Goal: Communication & Community: Answer question/provide support

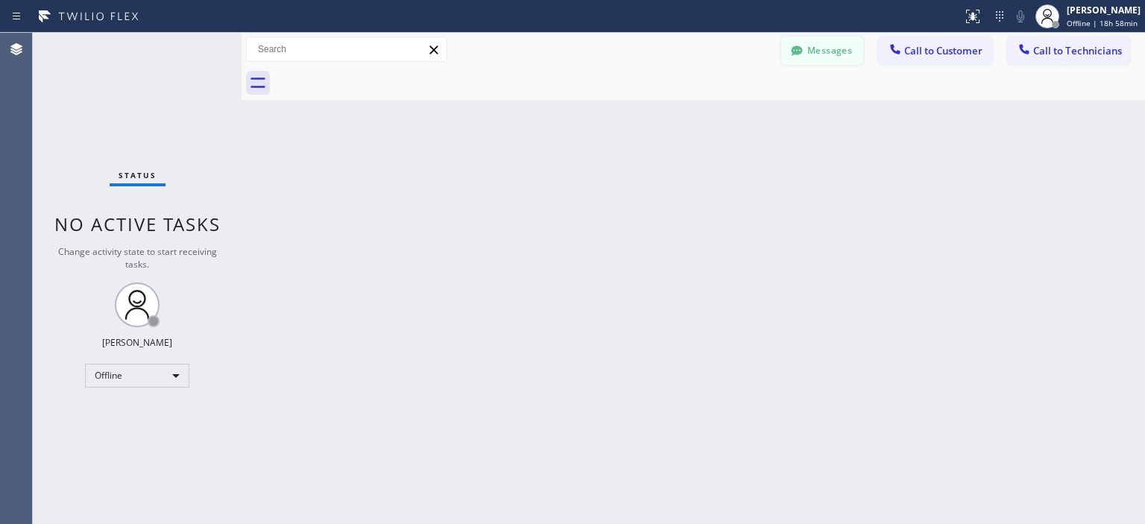
click at [805, 53] on icon at bounding box center [797, 50] width 15 height 15
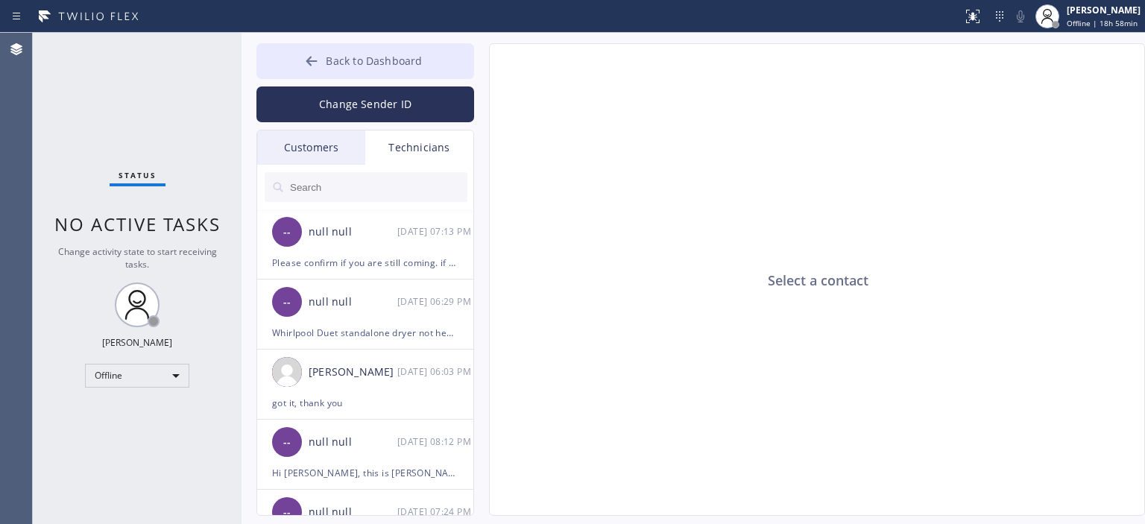
click at [320, 50] on button "Back to Dashboard" at bounding box center [365, 61] width 218 height 36
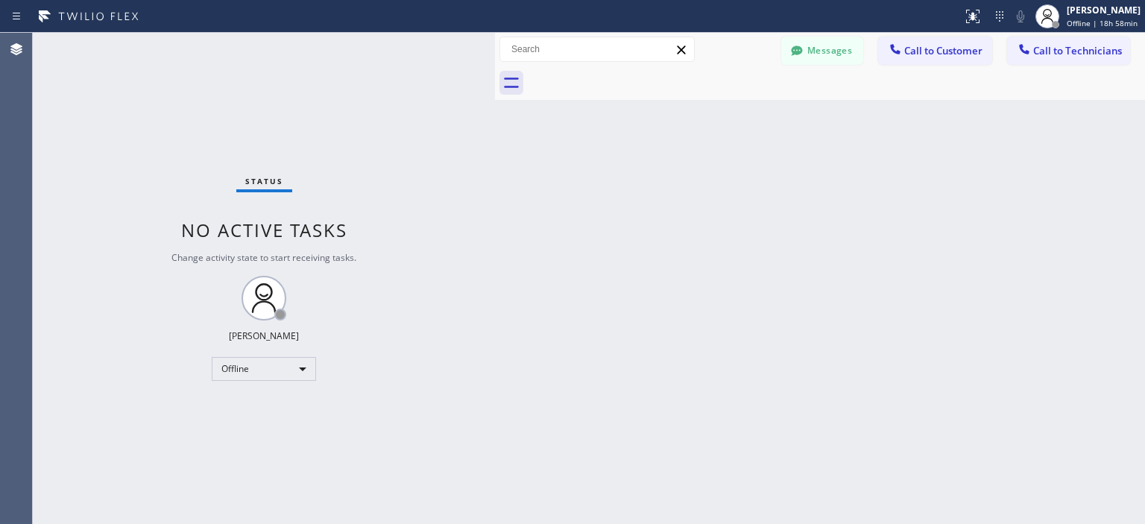
drag, startPoint x: 239, startPoint y: 59, endPoint x: 491, endPoint y: 67, distance: 252.9
click at [495, 67] on div at bounding box center [495, 278] width 0 height 491
click at [266, 364] on div "Offline" at bounding box center [264, 369] width 104 height 24
click at [266, 406] on li "Available" at bounding box center [263, 408] width 101 height 18
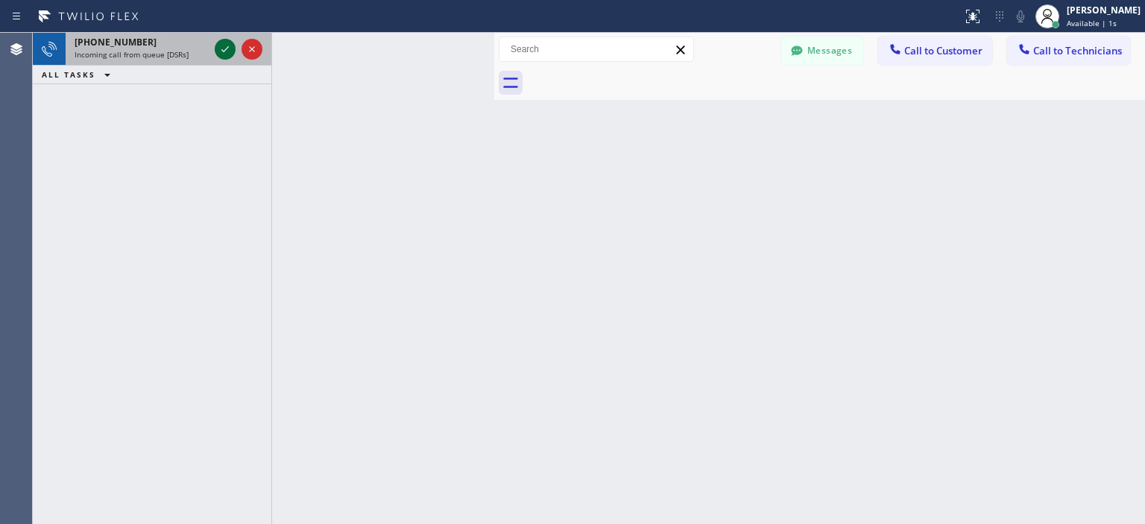
click at [227, 51] on icon at bounding box center [225, 49] width 18 height 18
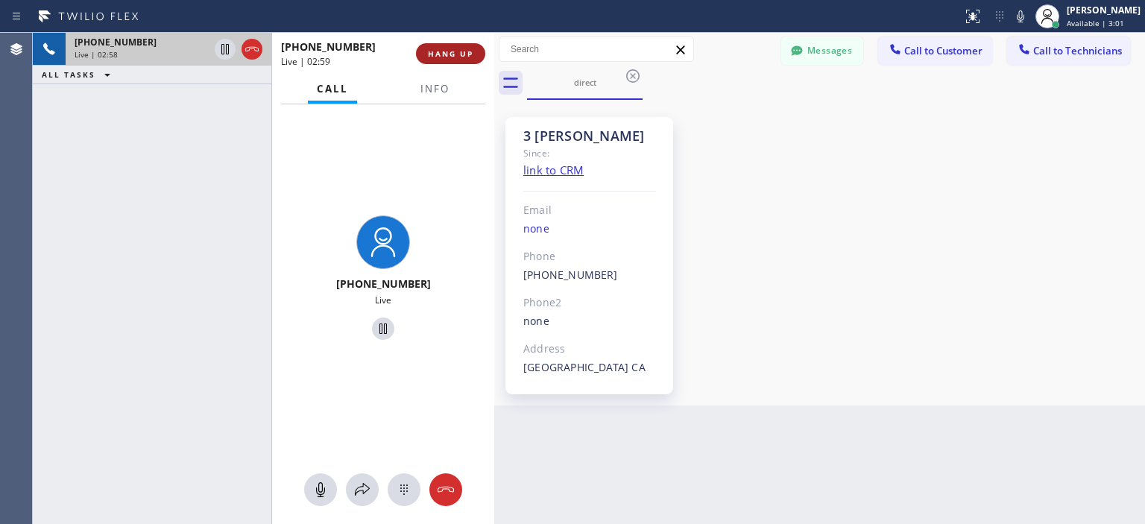
click at [456, 54] on span "HANG UP" at bounding box center [450, 53] width 45 height 10
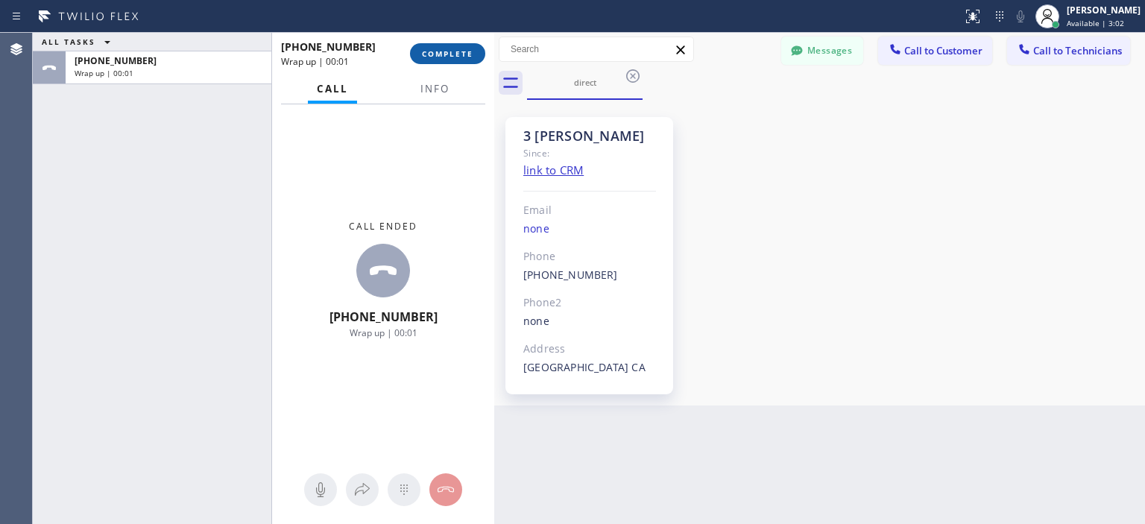
click at [461, 56] on span "COMPLETE" at bounding box center [447, 53] width 51 height 10
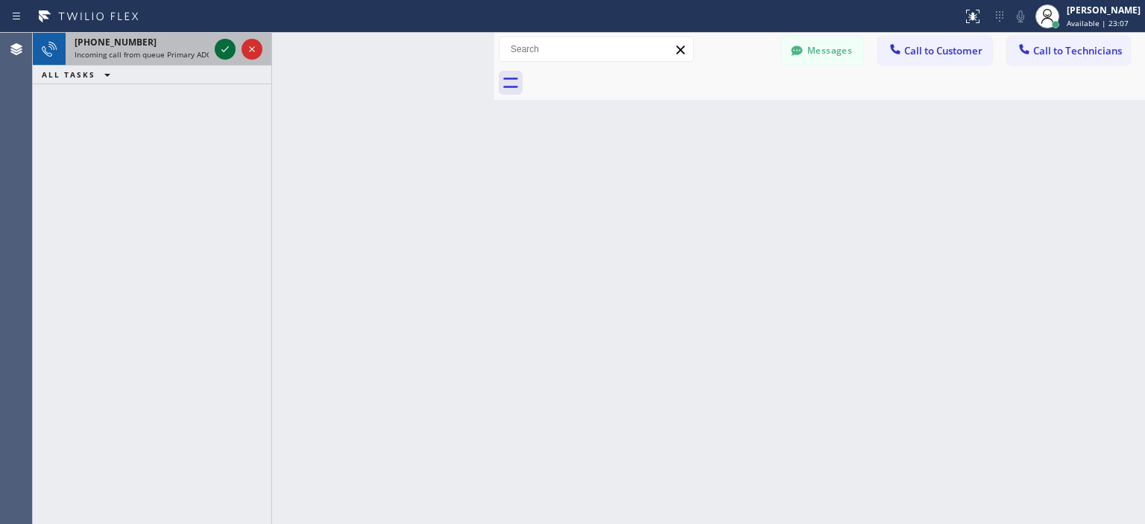
click at [221, 48] on icon at bounding box center [225, 49] width 18 height 18
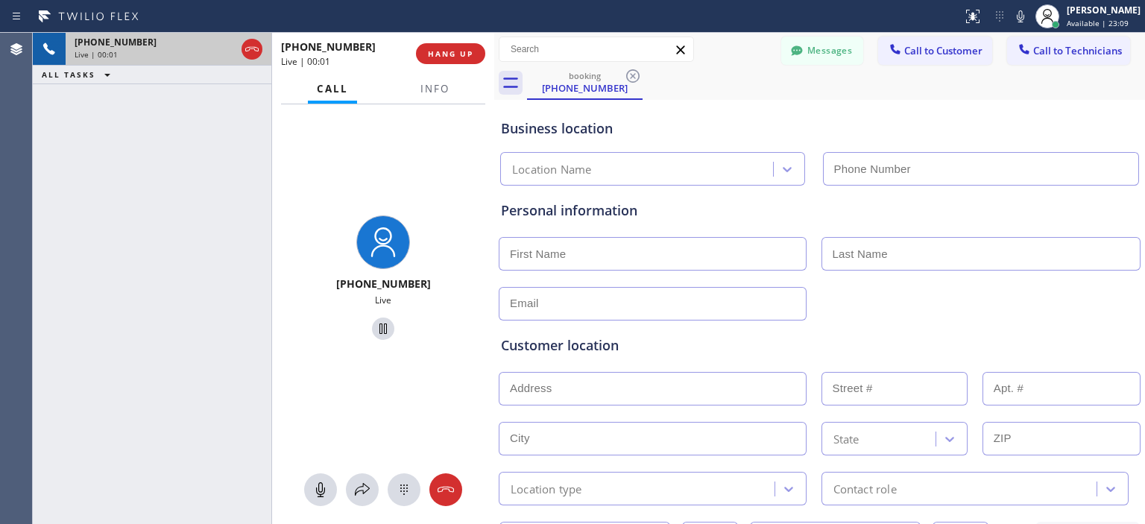
type input "[PHONE_NUMBER]"
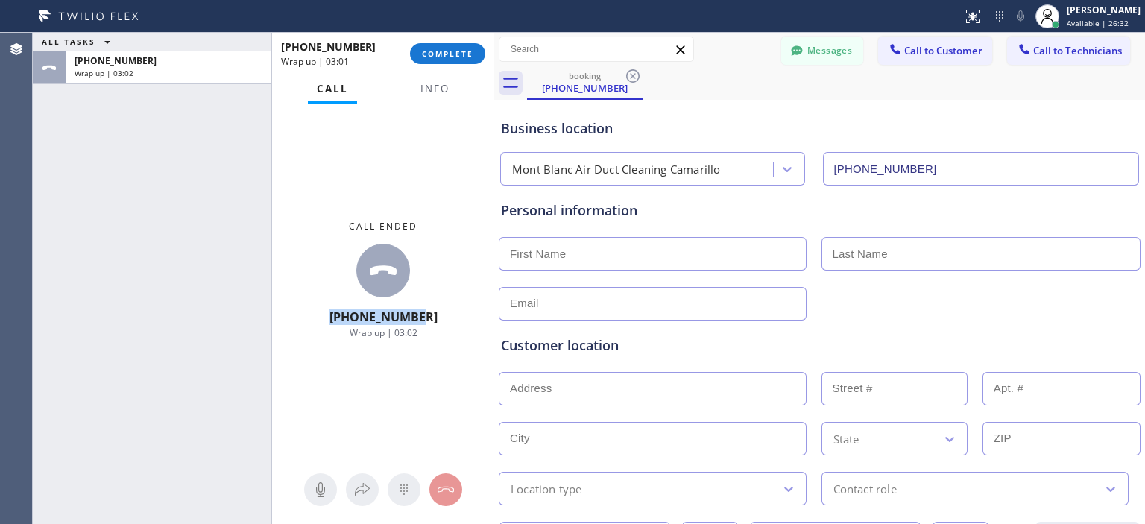
drag, startPoint x: 438, startPoint y: 318, endPoint x: 335, endPoint y: 318, distance: 102.9
click at [335, 318] on div "Call ended [PHONE_NUMBER] Wrap up | 03:02" at bounding box center [383, 279] width 222 height 351
copy span "[PHONE_NUMBER]"
click at [465, 55] on span "COMPLETE" at bounding box center [447, 53] width 51 height 10
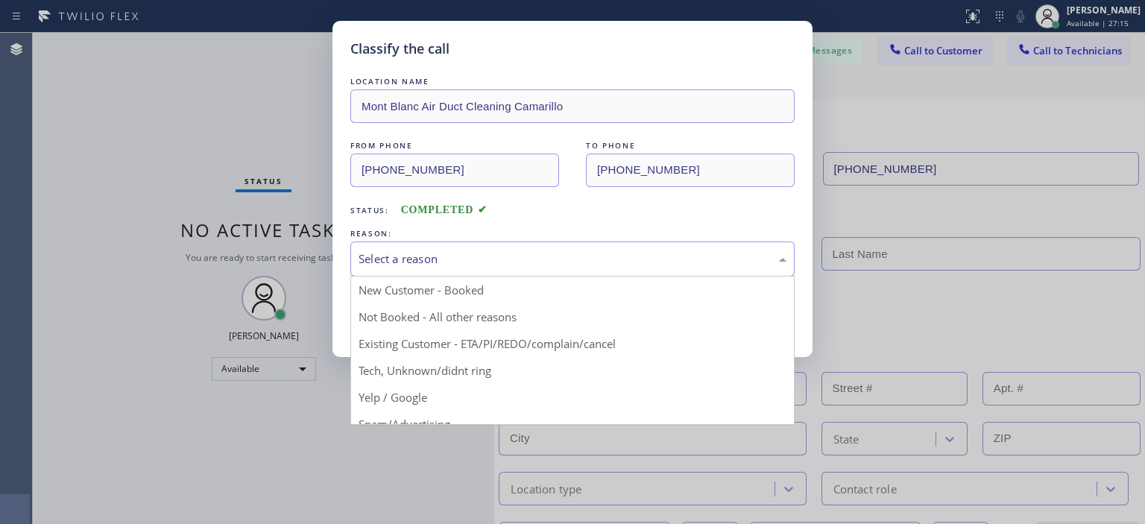
click at [509, 251] on div "Select a reason" at bounding box center [573, 259] width 428 height 17
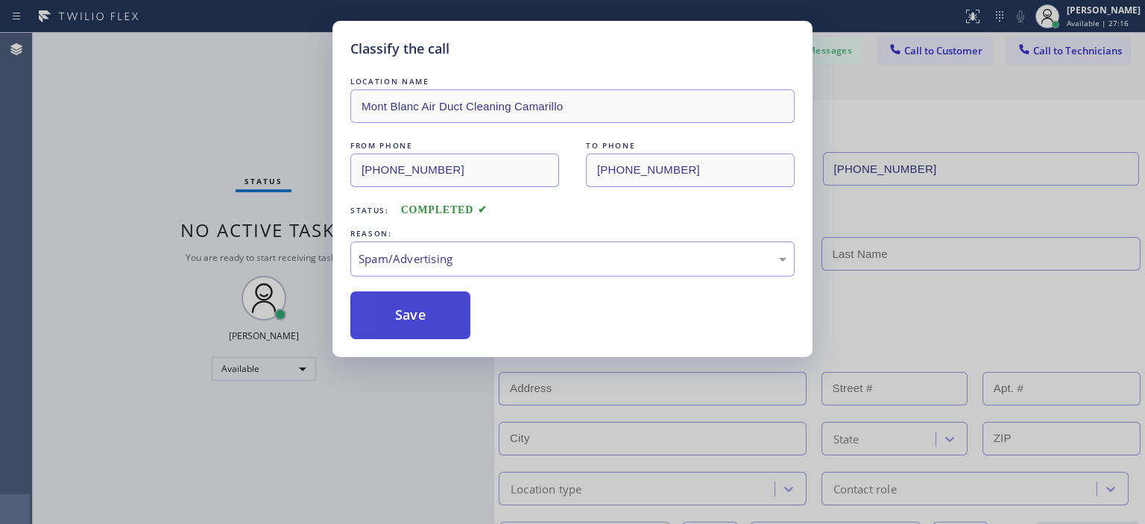
click at [373, 312] on button "Save" at bounding box center [410, 316] width 120 height 48
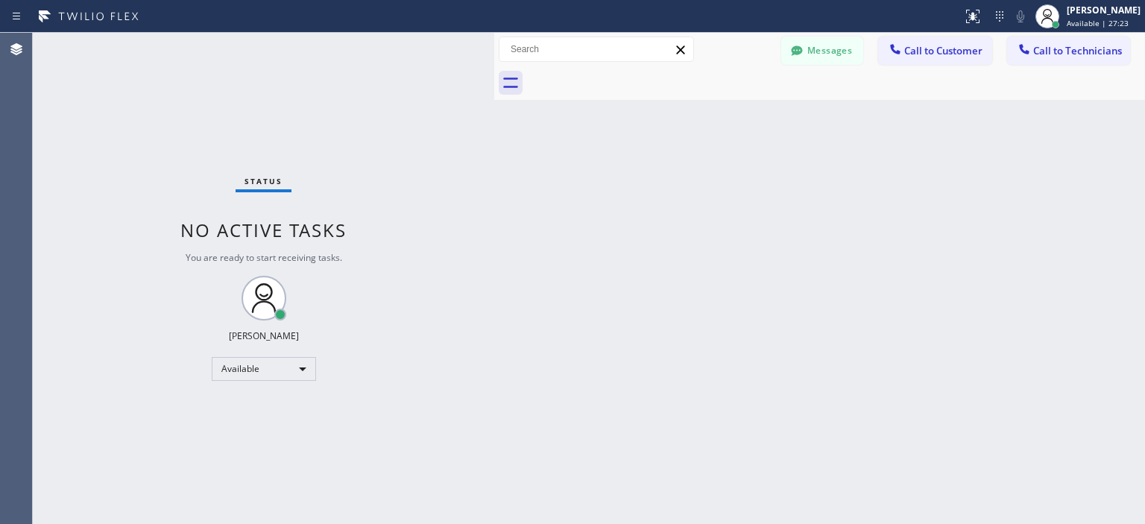
click at [75, 241] on div "Status No active tasks You are ready to start receiving tasks. [PERSON_NAME] Av…" at bounding box center [264, 278] width 462 height 491
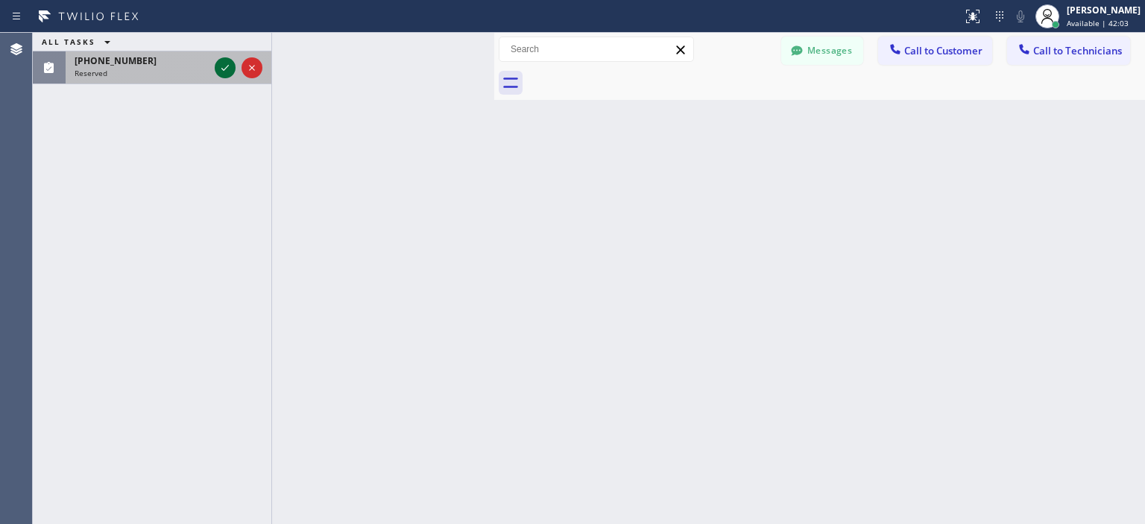
click at [224, 69] on icon at bounding box center [224, 68] width 7 height 6
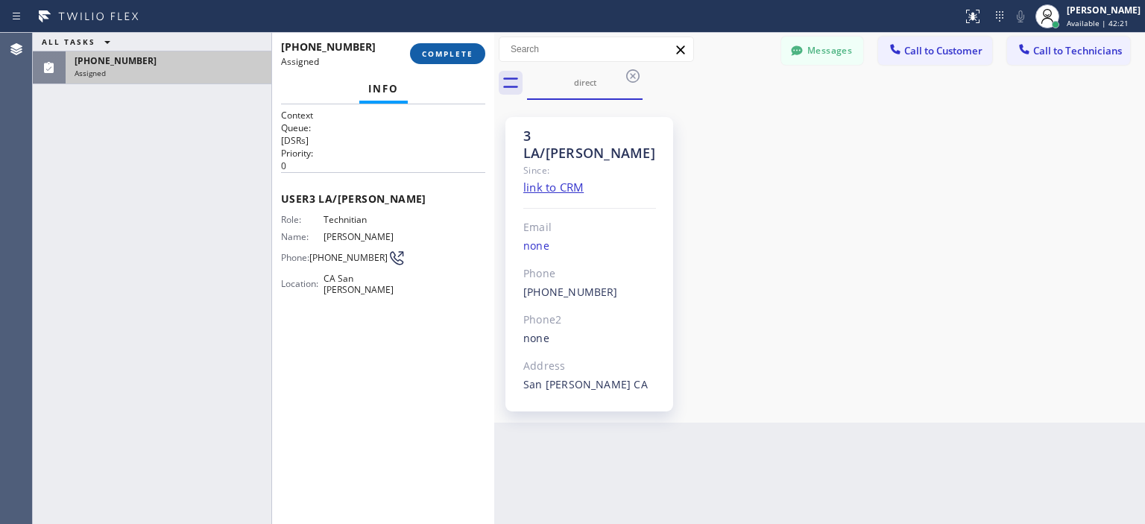
click at [465, 50] on span "COMPLETE" at bounding box center [447, 53] width 51 height 10
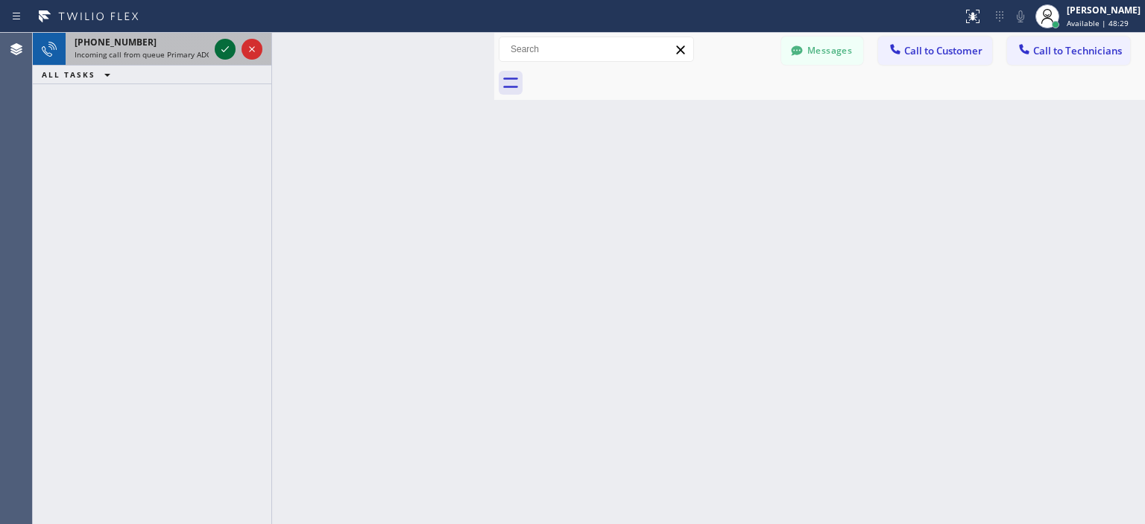
click at [227, 51] on icon at bounding box center [225, 49] width 18 height 18
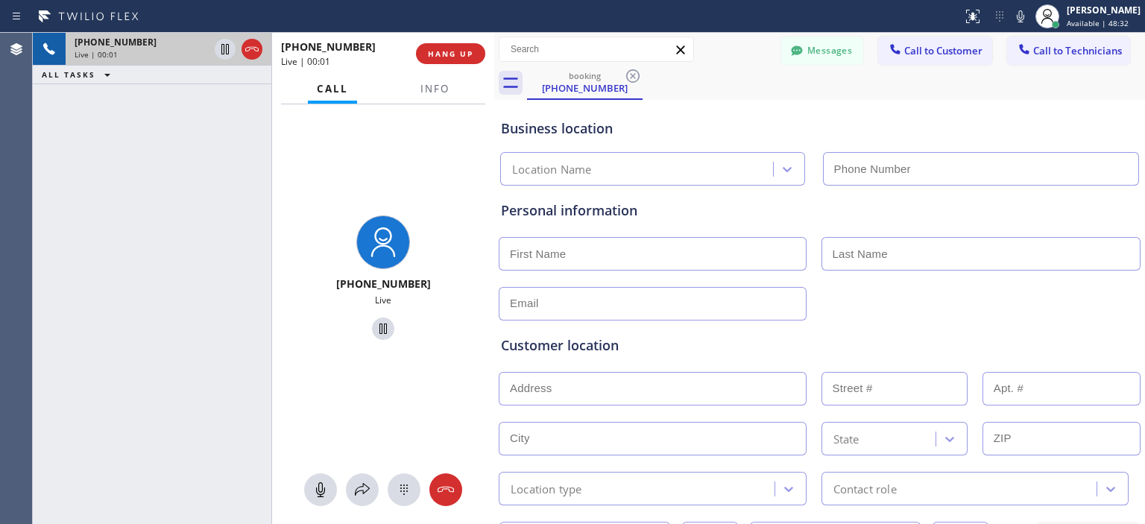
type input "[PHONE_NUMBER]"
click at [446, 485] on icon at bounding box center [446, 490] width 18 height 18
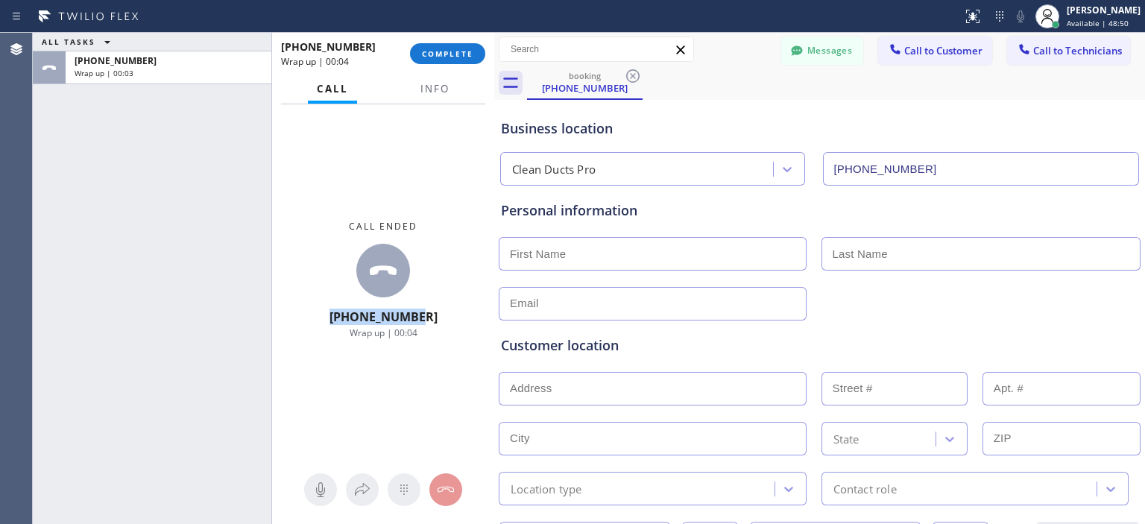
drag, startPoint x: 446, startPoint y: 324, endPoint x: 341, endPoint y: 321, distance: 105.2
click at [341, 321] on div "Call ended [PHONE_NUMBER] Wrap up | 00:04" at bounding box center [383, 279] width 222 height 351
copy span "[PHONE_NUMBER]"
click at [450, 47] on button "COMPLETE" at bounding box center [447, 53] width 75 height 21
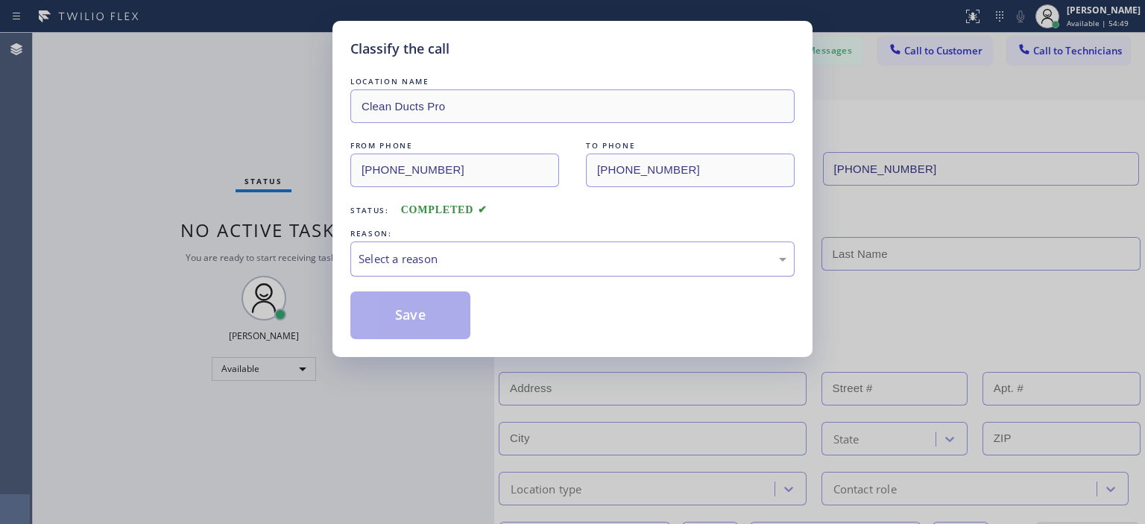
click at [452, 254] on div "Select a reason" at bounding box center [573, 259] width 428 height 17
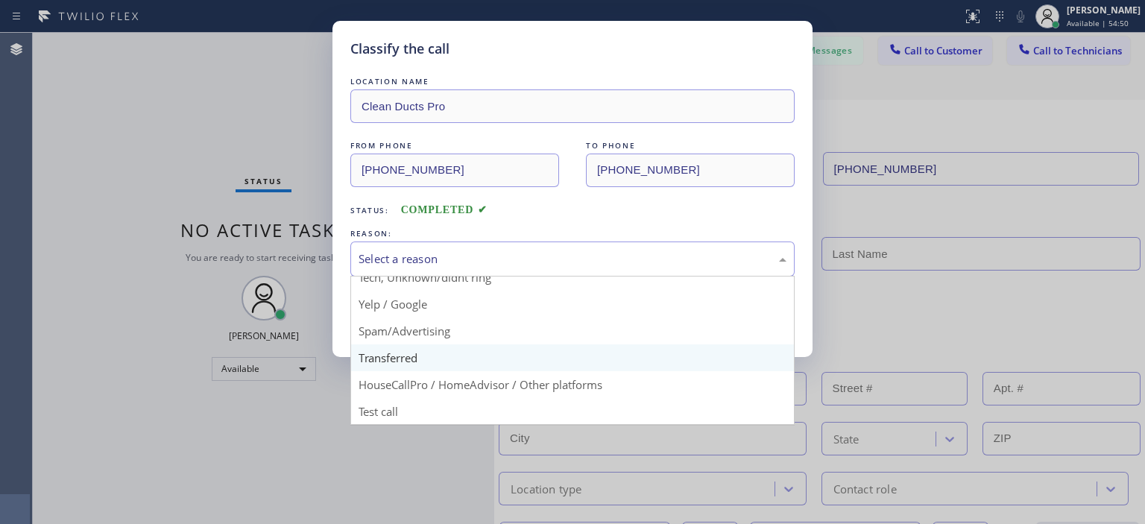
scroll to position [93, 0]
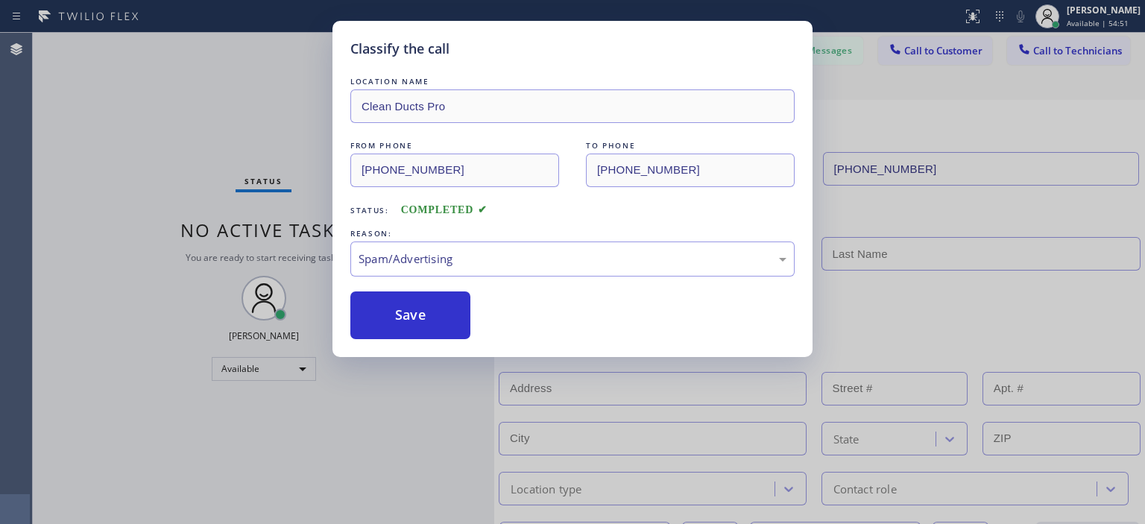
click at [439, 333] on button "Save" at bounding box center [410, 316] width 120 height 48
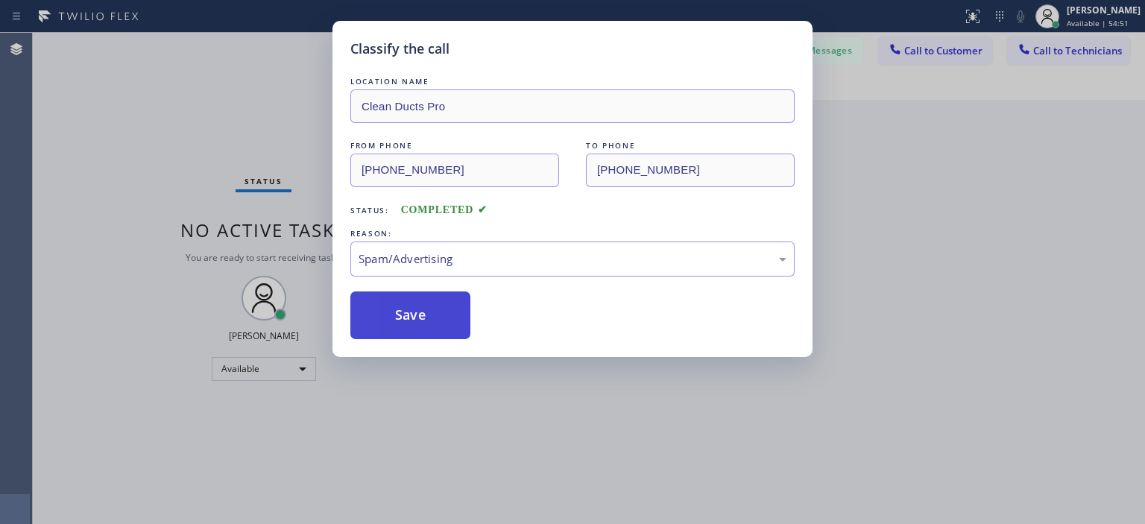
click at [402, 331] on button "Save" at bounding box center [410, 316] width 120 height 48
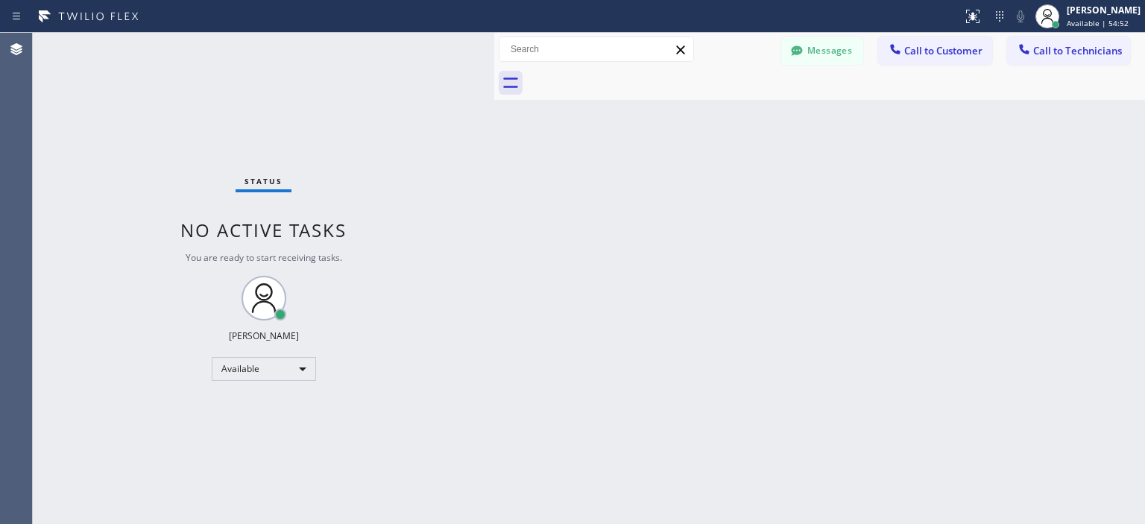
click at [975, 166] on div "Back to Dashboard Change Sender ID Customers Technicians VH [PERSON_NAME] [DATE…" at bounding box center [819, 278] width 651 height 491
click at [854, 50] on button "Messages" at bounding box center [822, 51] width 82 height 28
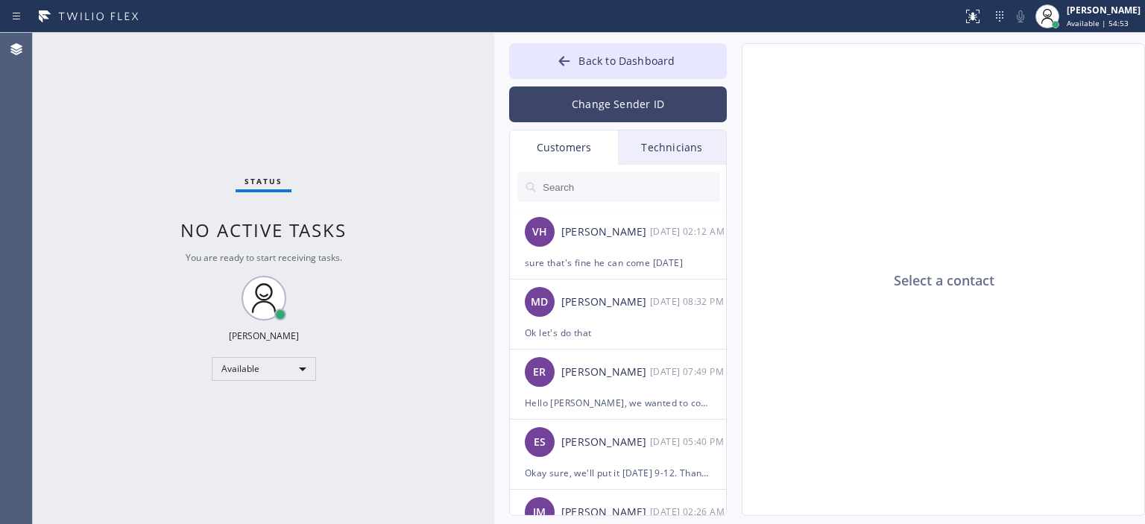
click at [603, 101] on button "Change Sender ID" at bounding box center [618, 104] width 218 height 36
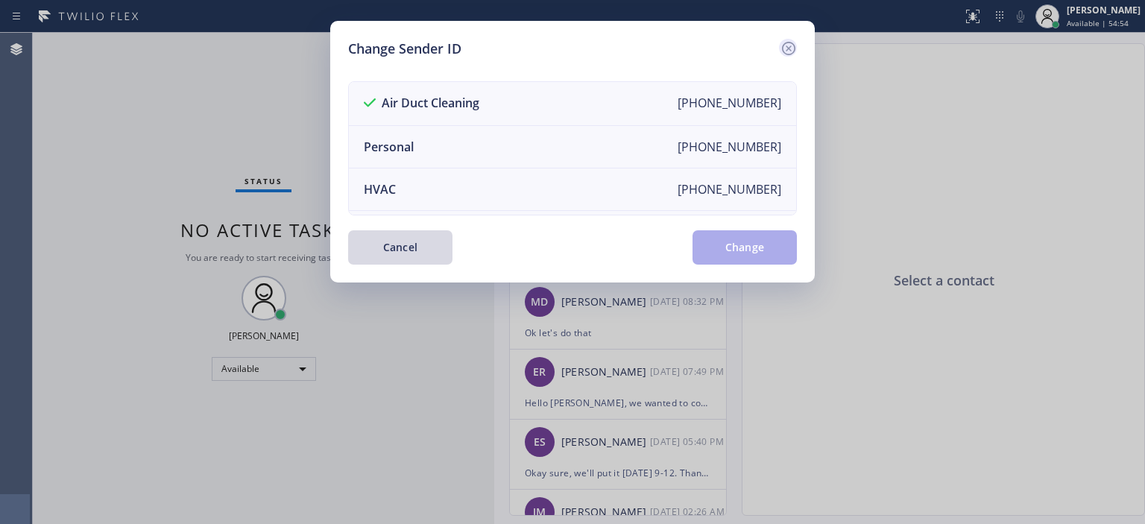
click at [792, 42] on icon at bounding box center [789, 49] width 18 height 18
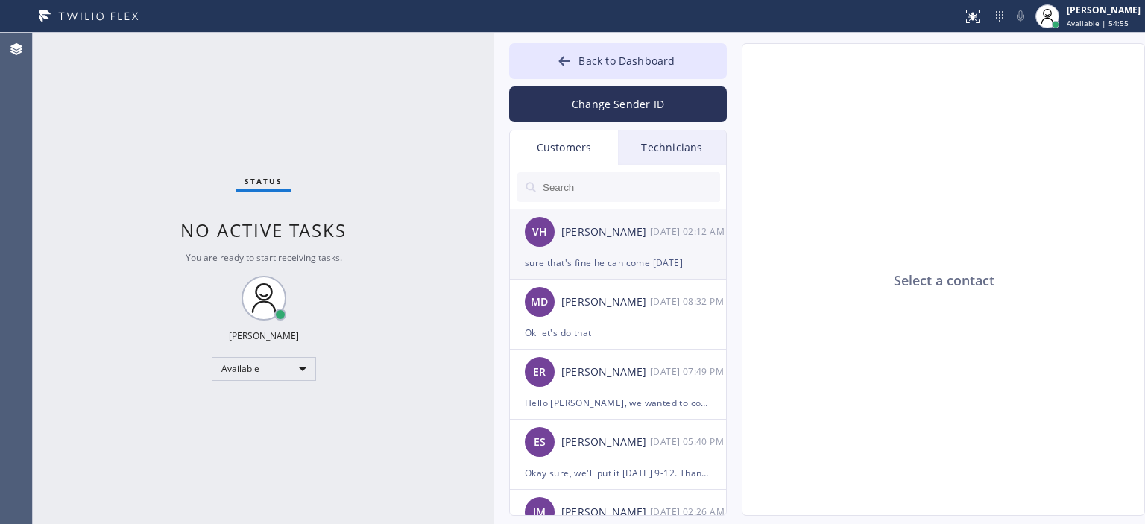
click at [597, 255] on div "sure that's fine he can come [DATE]" at bounding box center [618, 262] width 186 height 17
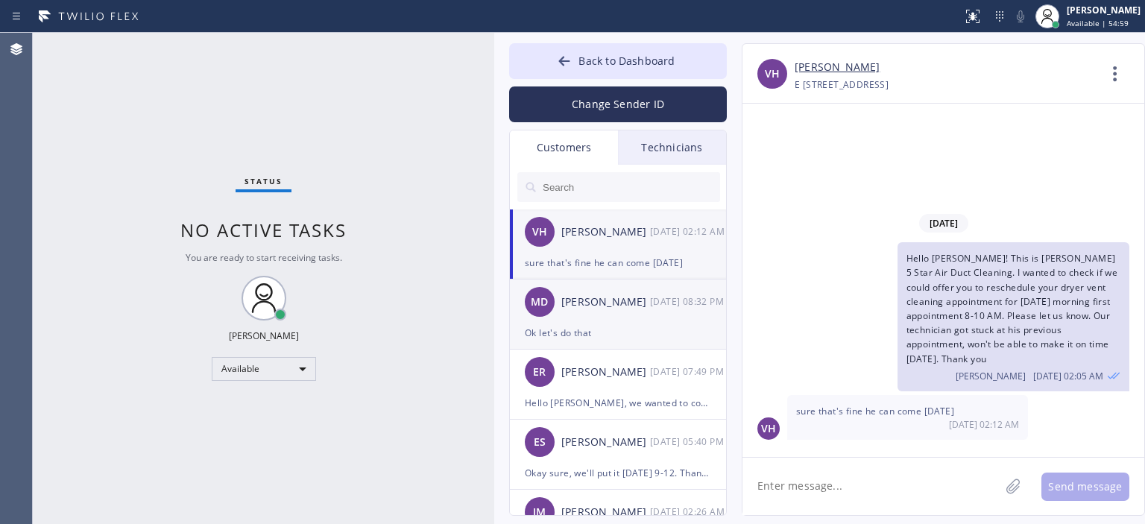
click at [635, 325] on div "Ok let's do that" at bounding box center [618, 332] width 186 height 17
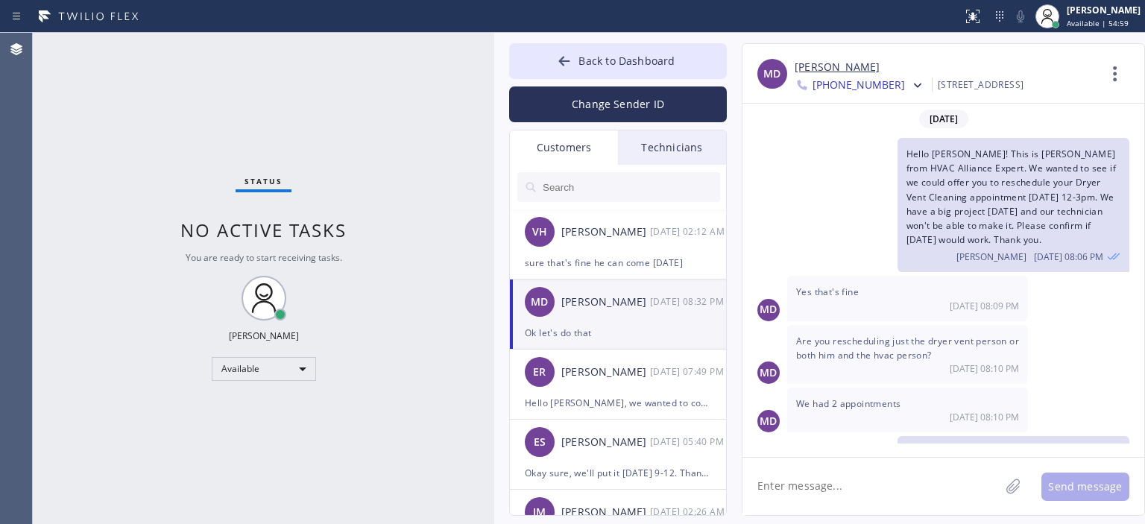
scroll to position [116, 0]
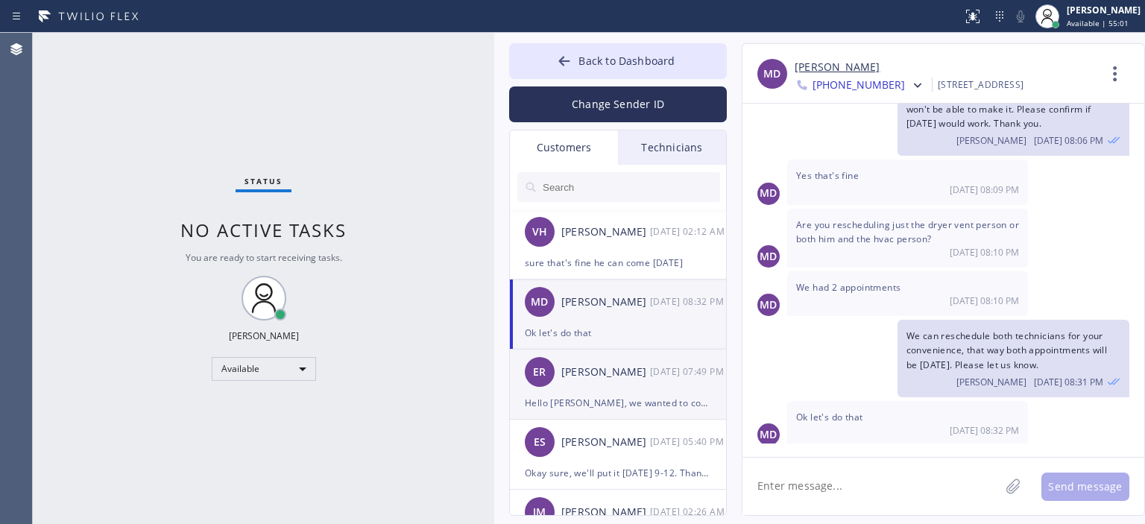
click at [656, 376] on div "[DATE] 07:49 PM" at bounding box center [689, 371] width 78 height 17
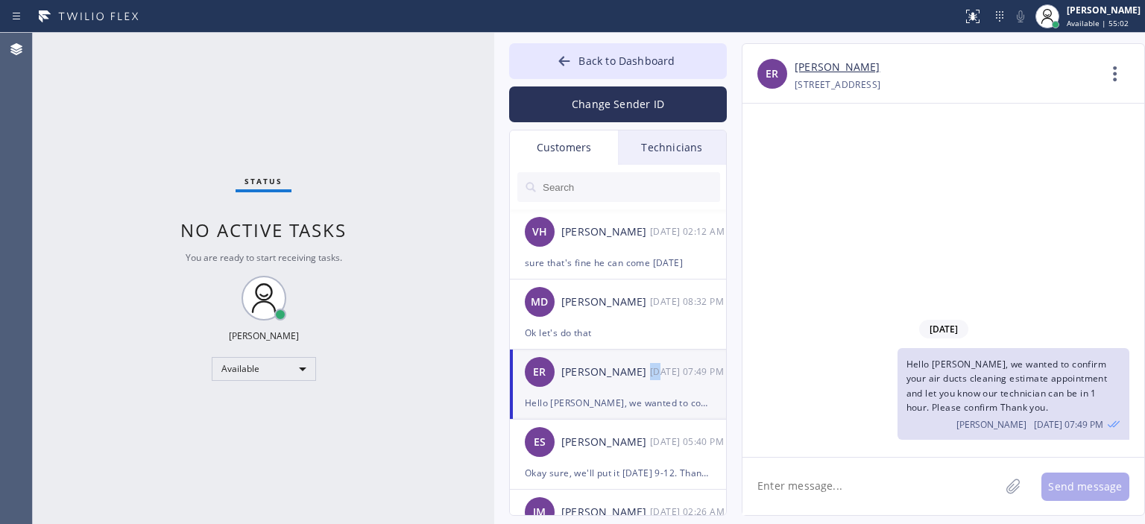
scroll to position [0, 0]
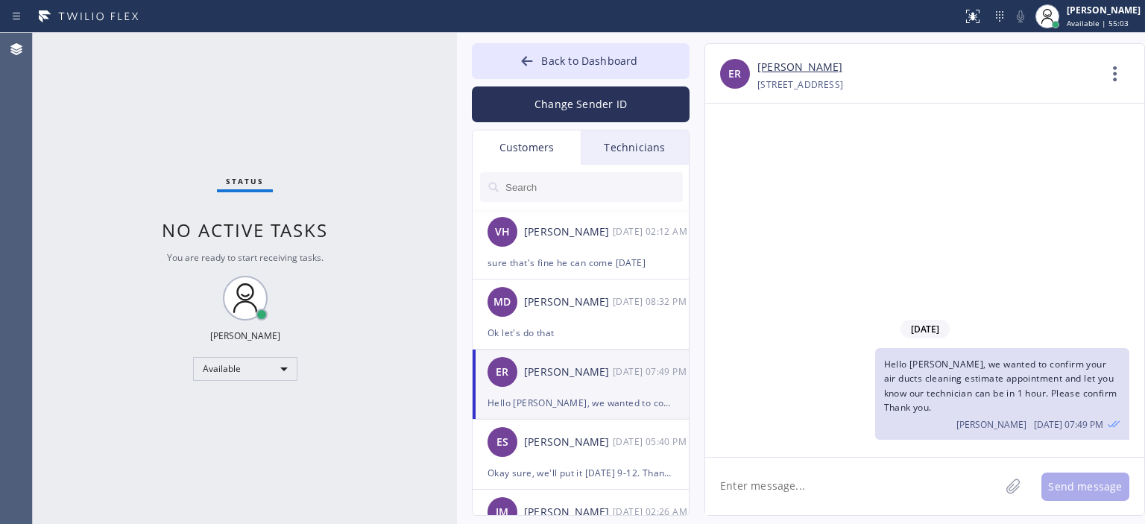
drag, startPoint x: 492, startPoint y: 134, endPoint x: 455, endPoint y: 134, distance: 37.3
click at [457, 134] on div at bounding box center [457, 278] width 0 height 491
click at [552, 178] on input "text" at bounding box center [593, 187] width 179 height 30
click at [551, 189] on input "text" at bounding box center [593, 187] width 179 height 30
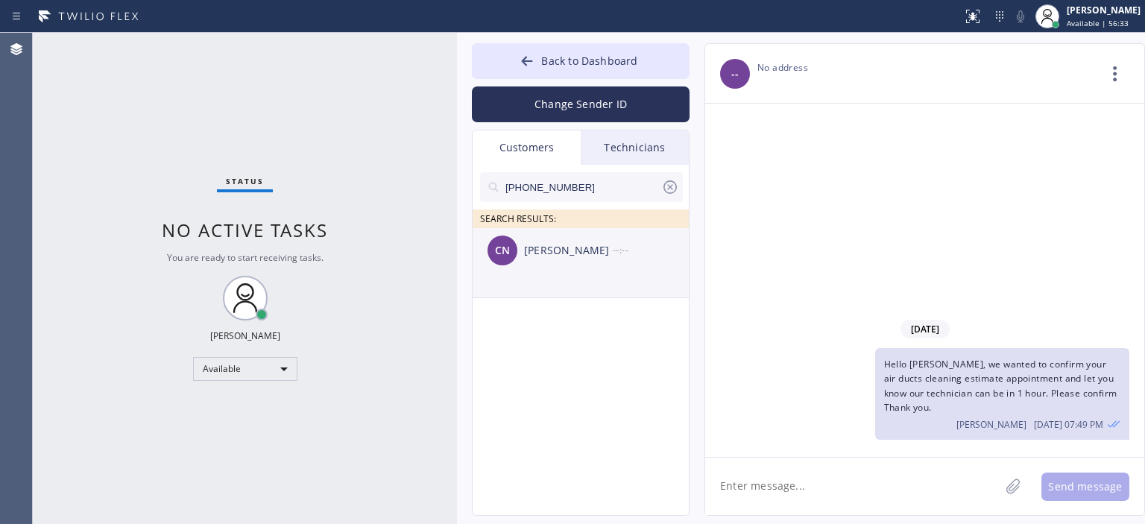
click at [569, 271] on div "CN [PERSON_NAME] --:--" at bounding box center [582, 250] width 218 height 45
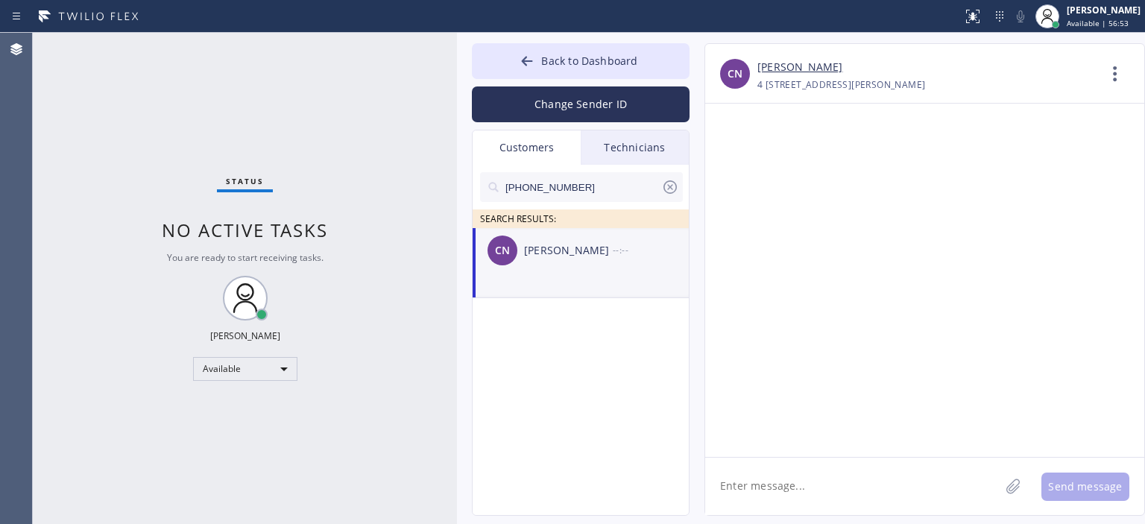
click at [762, 485] on textarea at bounding box center [852, 486] width 295 height 57
click at [816, 476] on textarea at bounding box center [852, 486] width 295 height 57
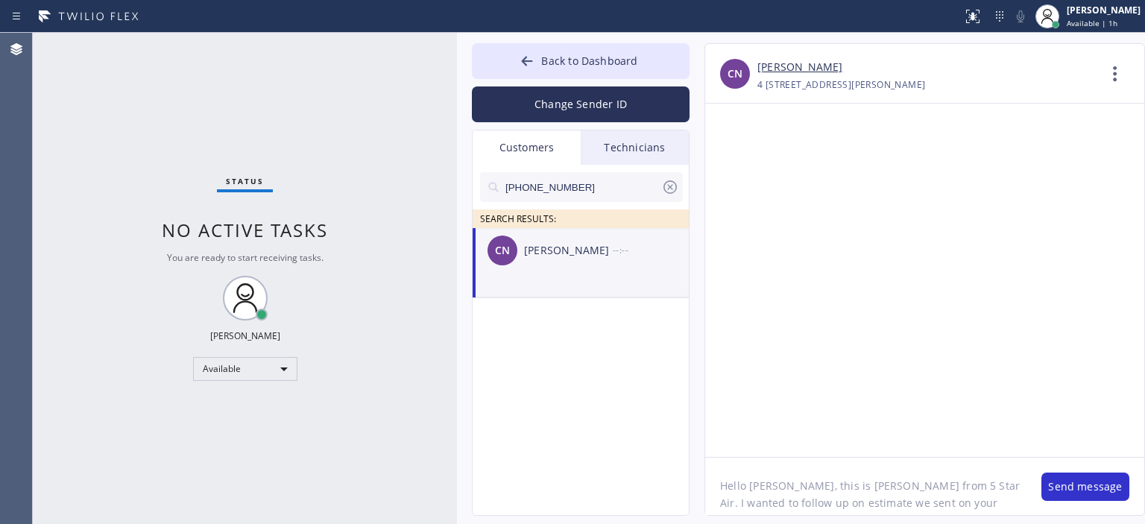
scroll to position [12, 0]
click at [802, 488] on textarea "Hello [PERSON_NAME], this is [PERSON_NAME] from 5 Star Air. I wanted to follow …" at bounding box center [865, 486] width 321 height 57
type textarea "c"
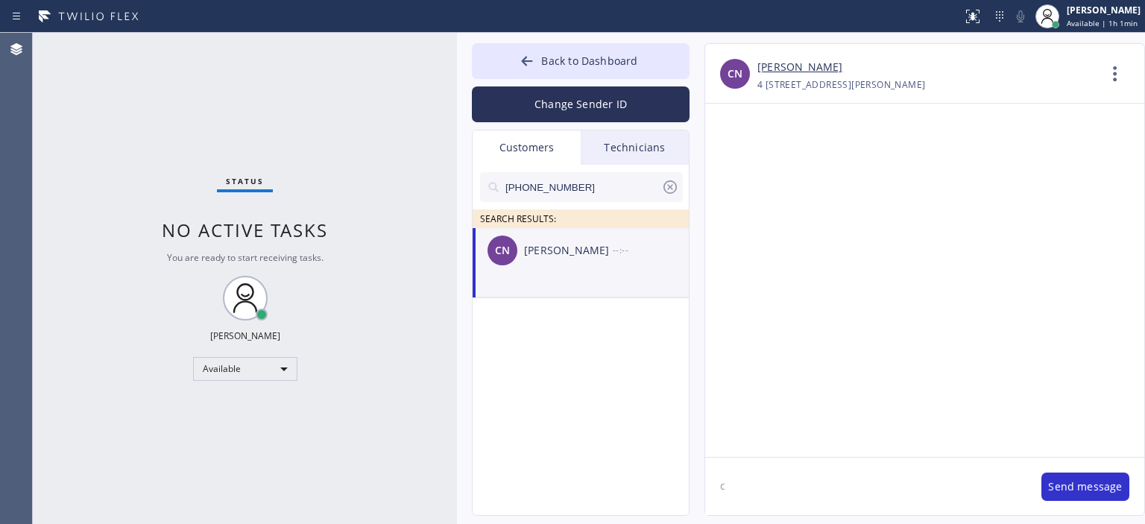
scroll to position [0, 0]
click at [772, 491] on textarea at bounding box center [852, 486] width 295 height 57
paste textarea "Hello [PERSON_NAME], this is [PERSON_NAME] from 5 Star Air. I wanted to follow …"
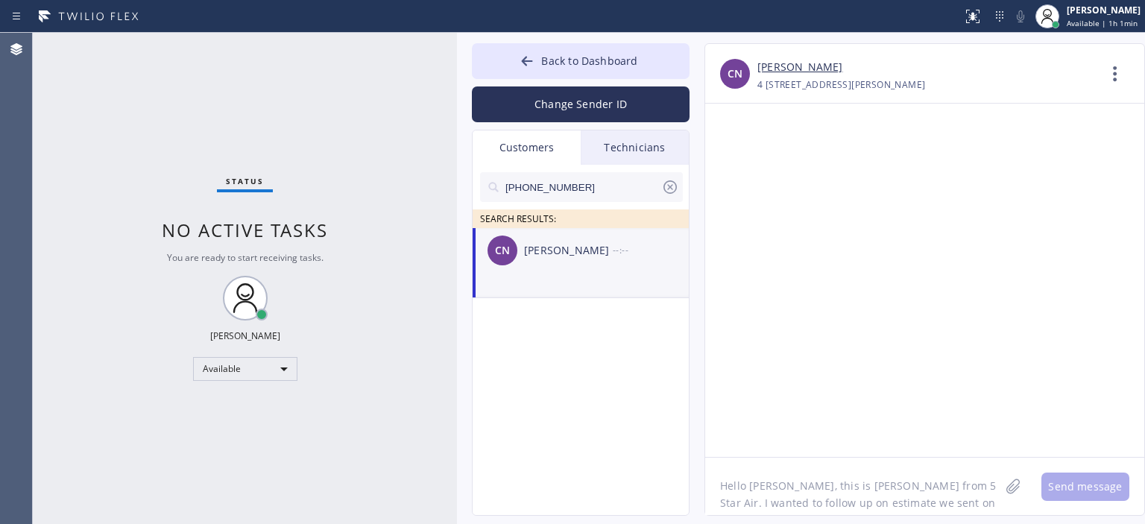
scroll to position [12, 0]
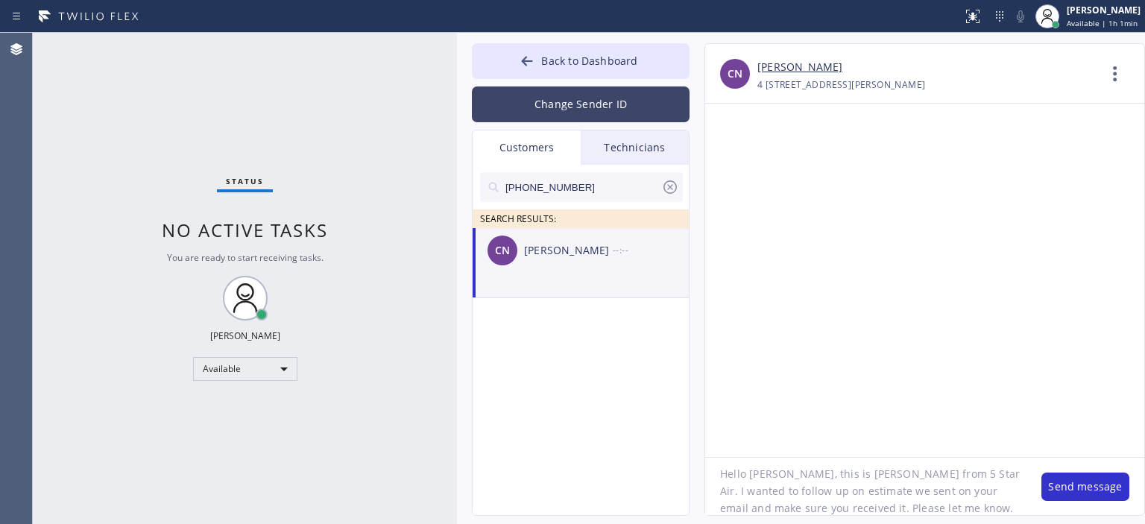
type textarea "Hello [PERSON_NAME], this is [PERSON_NAME] from 5 Star Air. I wanted to follow …"
click at [580, 101] on button "Change Sender ID" at bounding box center [581, 104] width 218 height 36
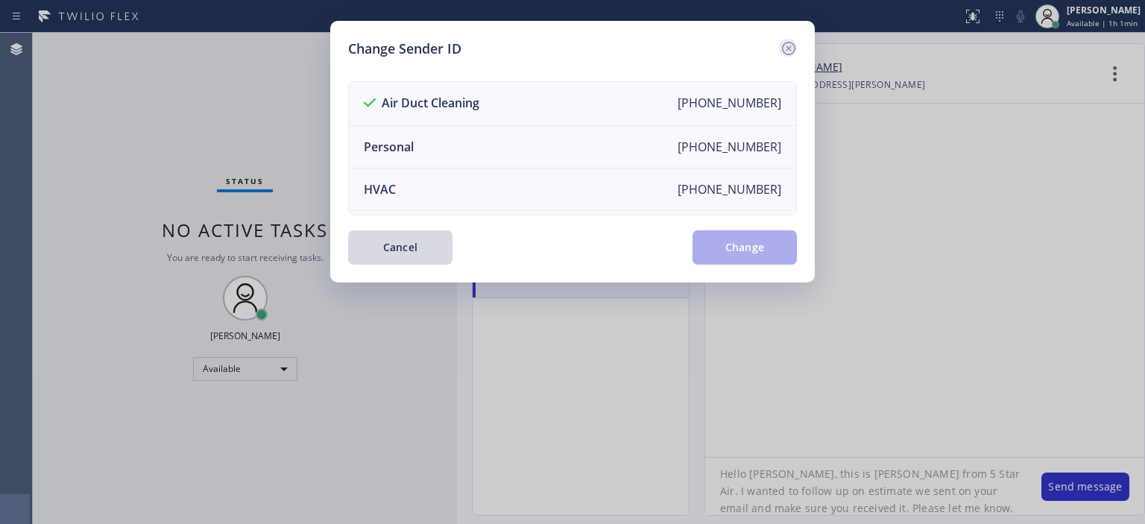
click at [784, 44] on icon at bounding box center [789, 49] width 18 height 18
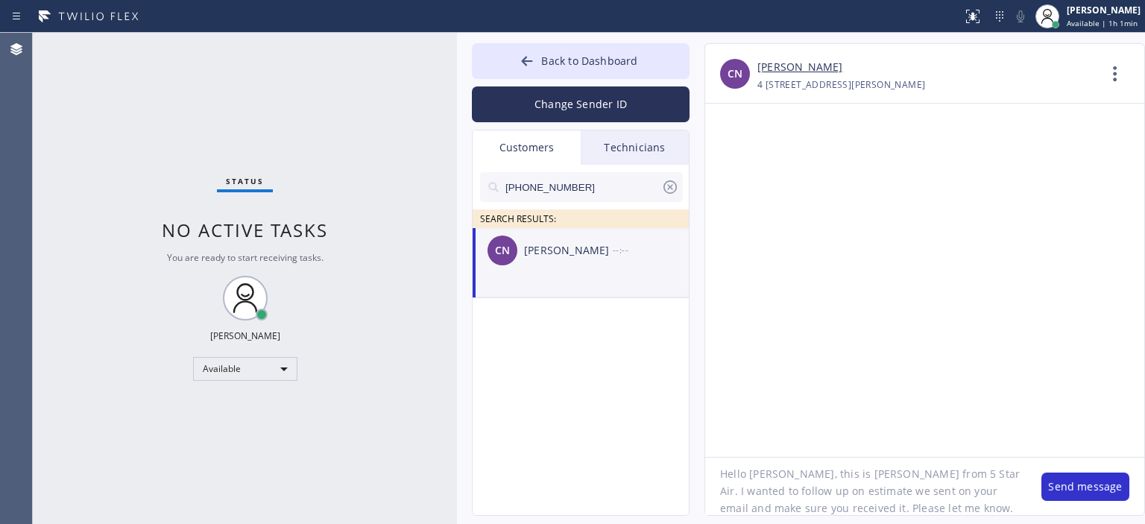
click at [830, 500] on textarea "Hello [PERSON_NAME], this is [PERSON_NAME] from 5 Star Air. I wanted to follow …" at bounding box center [865, 486] width 321 height 57
click at [588, 99] on button "Change Sender ID" at bounding box center [581, 104] width 218 height 36
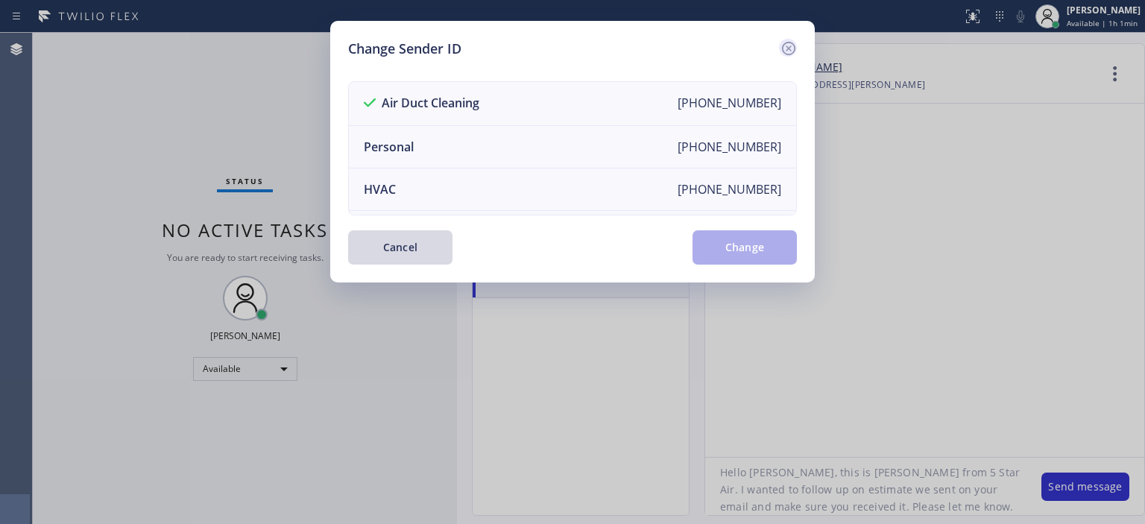
click at [790, 44] on icon at bounding box center [789, 49] width 18 height 18
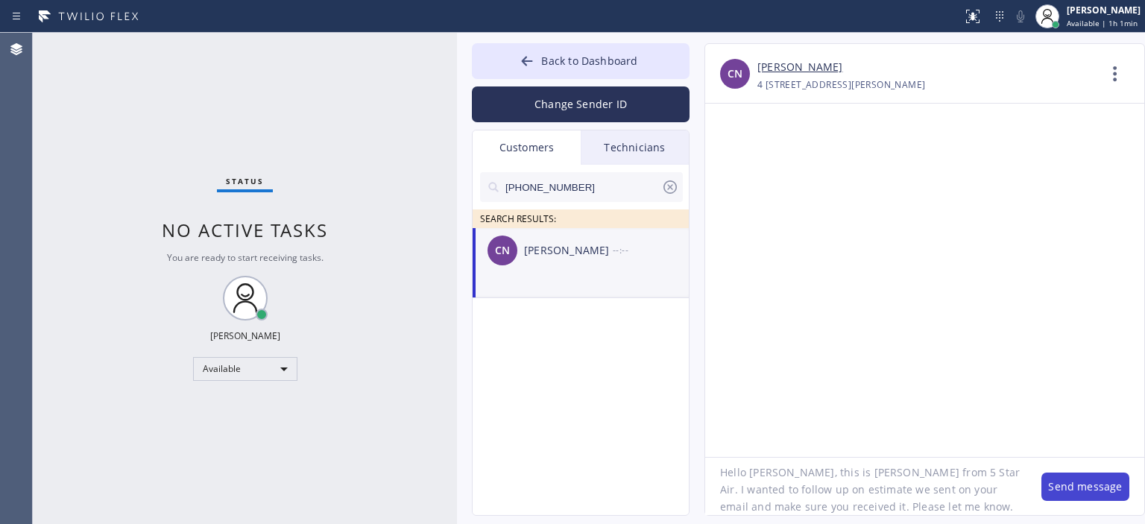
click at [1053, 483] on button "Send message" at bounding box center [1086, 487] width 88 height 28
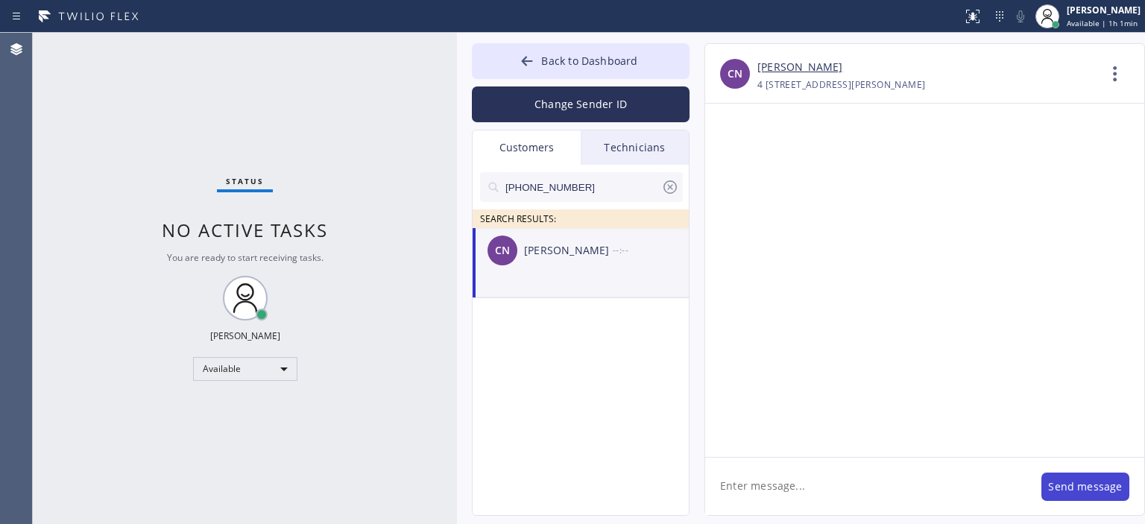
scroll to position [0, 0]
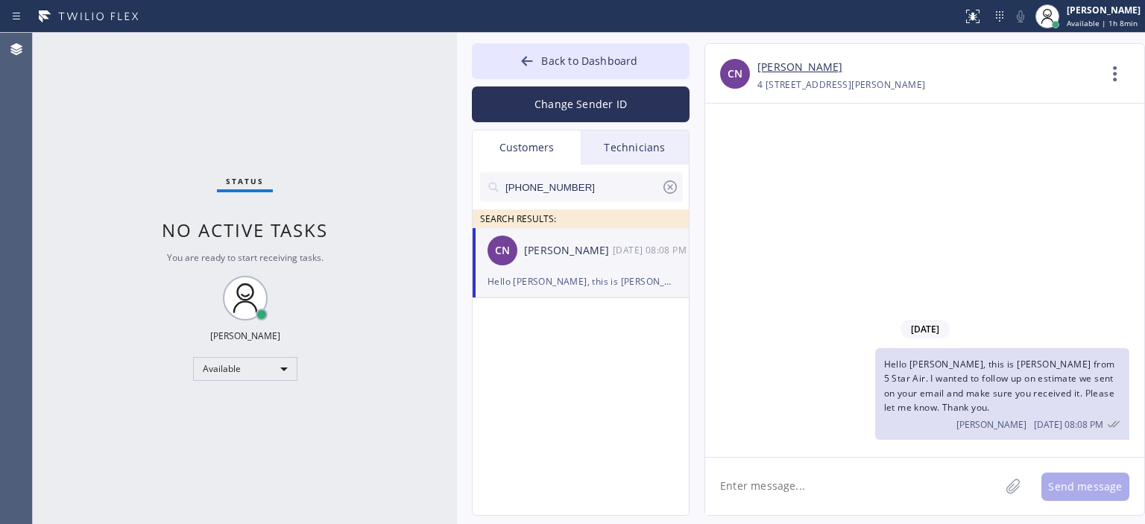
click at [671, 190] on icon at bounding box center [670, 187] width 18 height 18
click at [576, 191] on input "text" at bounding box center [593, 187] width 179 height 30
click at [550, 264] on div "[PERSON_NAME] --:--" at bounding box center [582, 250] width 218 height 45
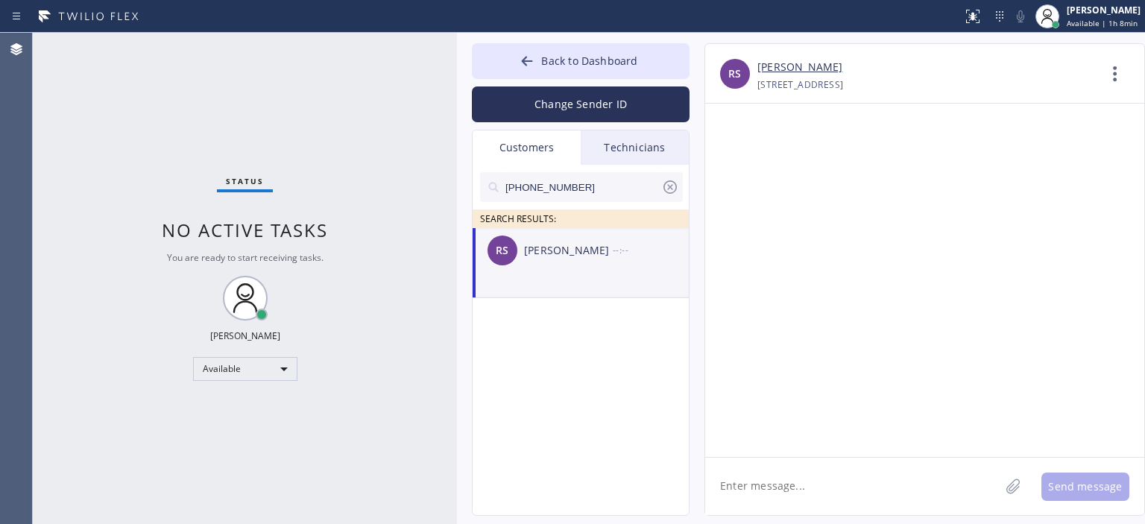
click at [824, 491] on textarea at bounding box center [852, 486] width 295 height 57
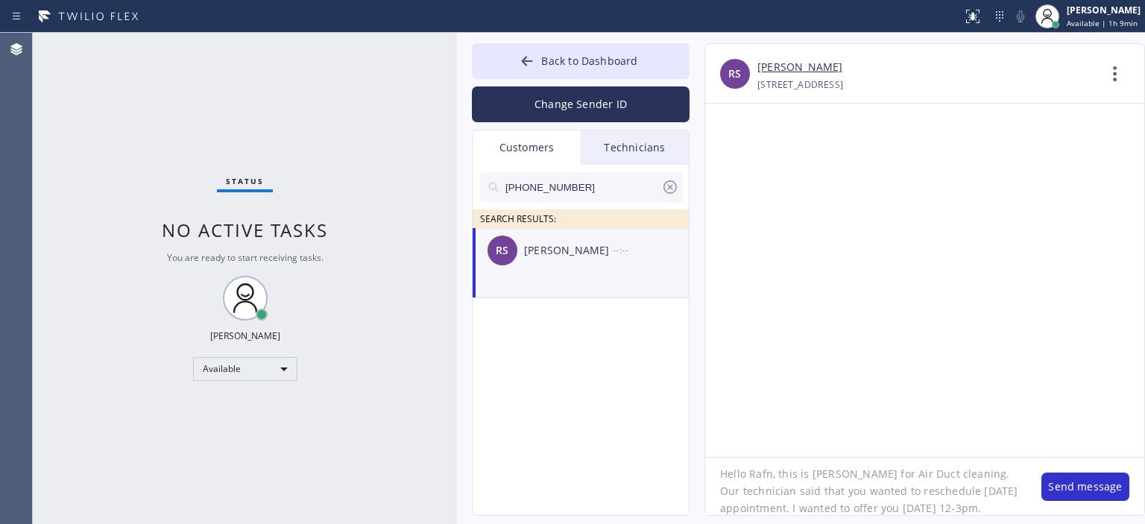
scroll to position [13, 0]
click at [944, 506] on textarea "Hello Rafn, this is [PERSON_NAME] for Air Duct cleaning. Our technician said th…" at bounding box center [865, 486] width 321 height 57
click at [913, 498] on textarea "Hello Rafn, this is [PERSON_NAME] for Air Duct cleaning. Our technician said th…" at bounding box center [865, 486] width 321 height 57
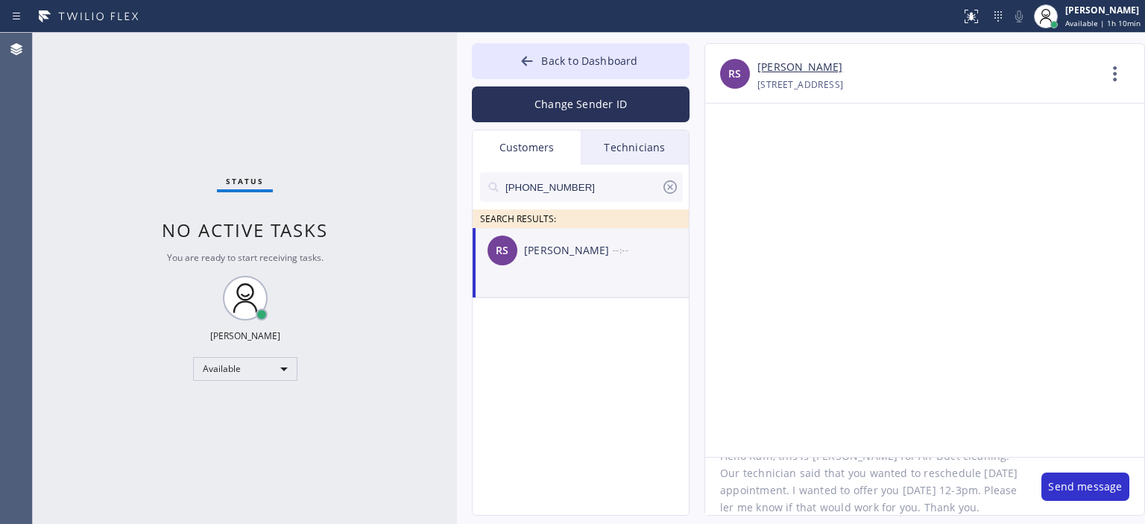
click at [913, 498] on textarea "Hello Rafn, this is [PERSON_NAME] for Air Duct cleaning. Our technician said th…" at bounding box center [865, 486] width 321 height 57
type textarea "Hello Rafn, this is [PERSON_NAME] for Air Duct cleaning. Our technician said th…"
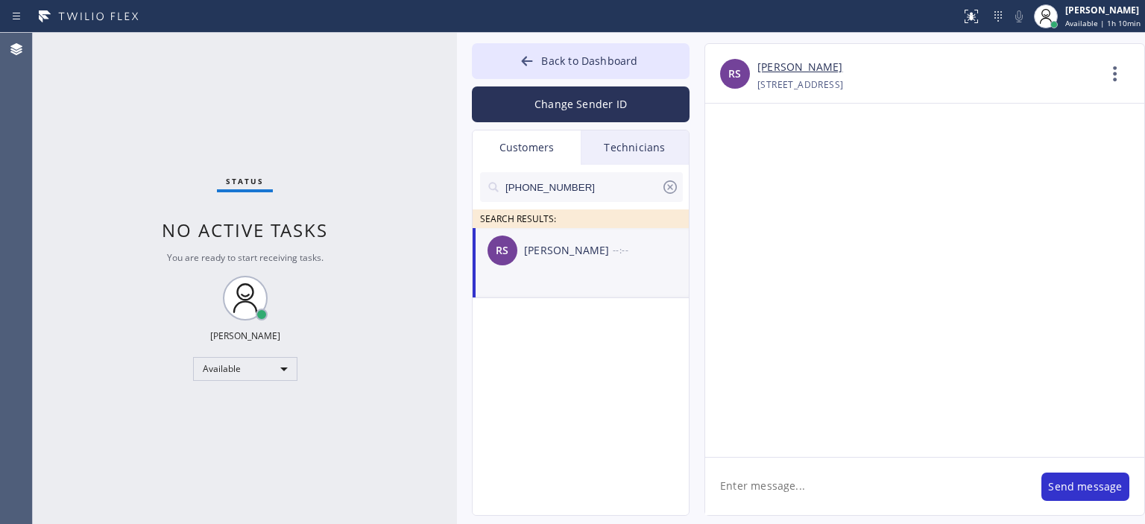
scroll to position [0, 0]
paste textarea "Hello Rafn, this is [PERSON_NAME] for Air Duct cleaning. Our technician said th…"
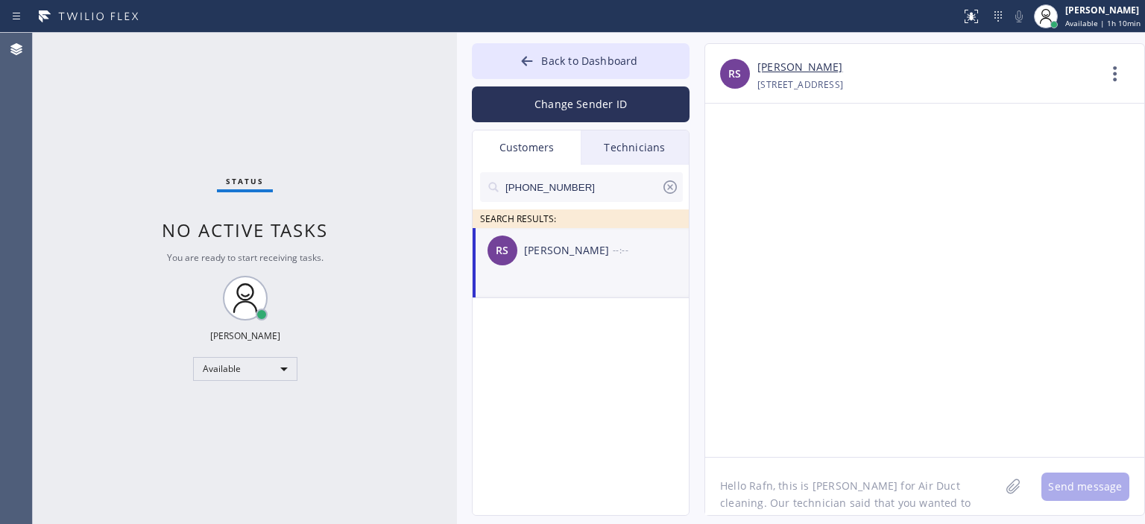
scroll to position [30, 0]
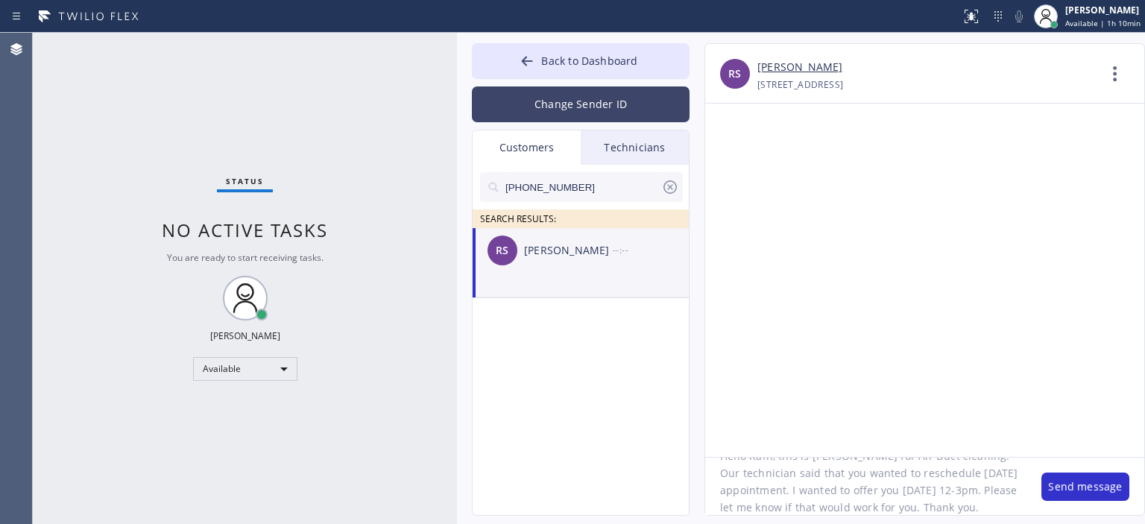
type textarea "Hello Rafn, this is [PERSON_NAME] for Air Duct cleaning. Our technician said th…"
click at [578, 104] on button "Change Sender ID" at bounding box center [581, 104] width 218 height 36
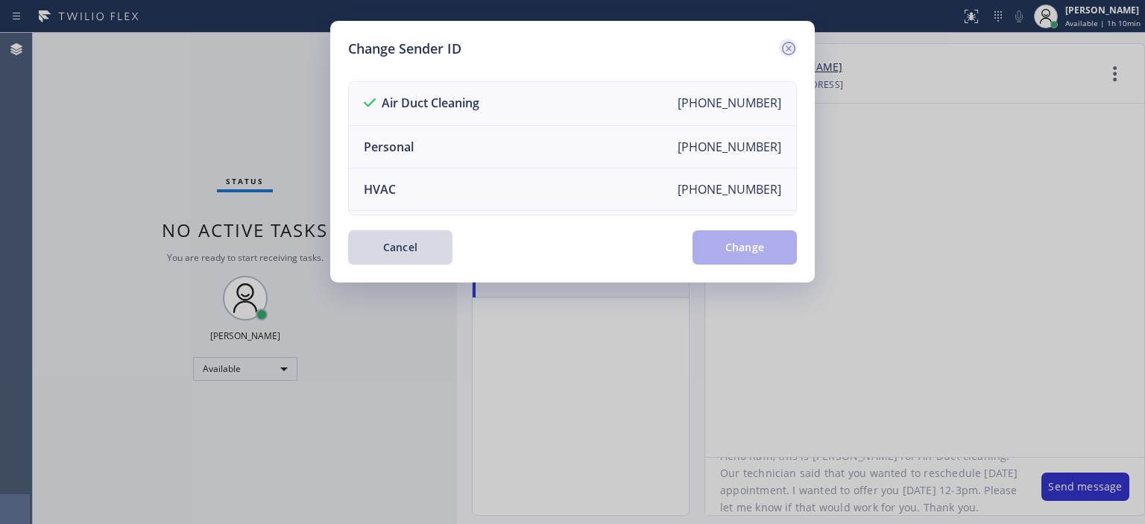
click at [788, 49] on icon at bounding box center [788, 48] width 13 height 13
click at [788, 49] on div "[PERSON_NAME] [PHONE_NUMBER] Choose phone number [PHONE_NUMBER] [STREET_ADDRESS…" at bounding box center [924, 74] width 439 height 60
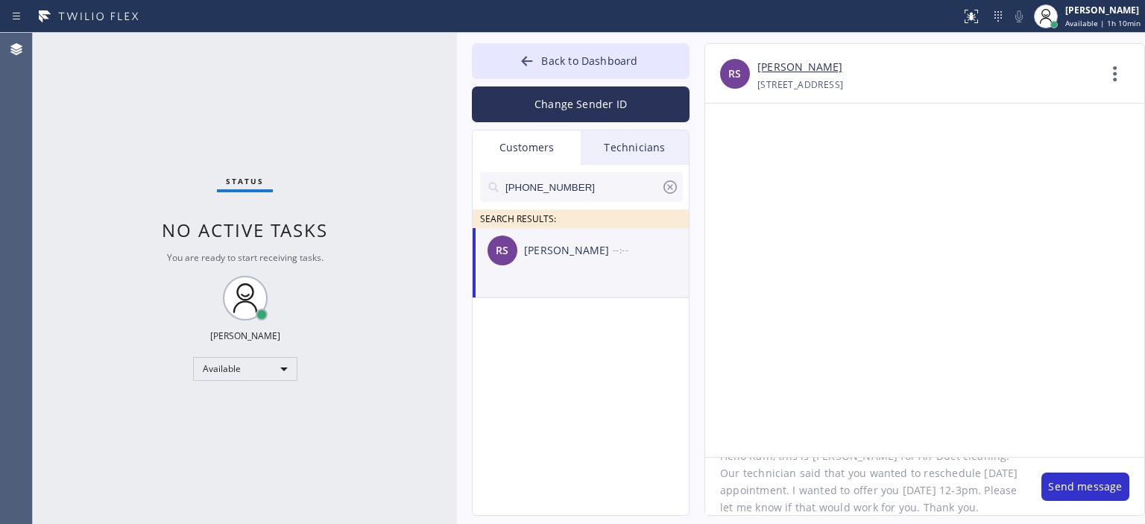
scroll to position [0, 0]
click at [940, 372] on div at bounding box center [924, 280] width 439 height 353
click at [1083, 488] on button "Send message" at bounding box center [1086, 487] width 88 height 28
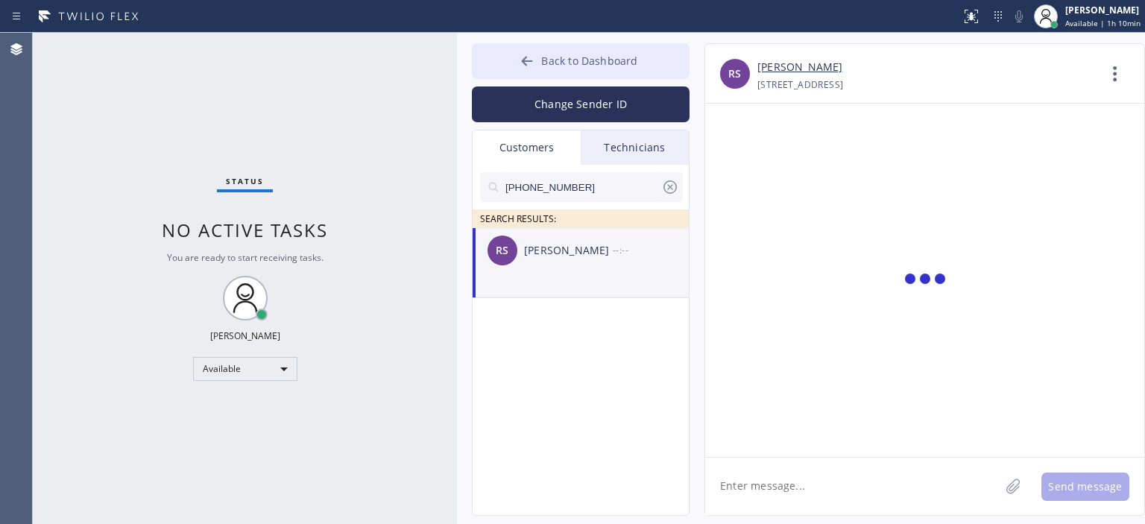
click at [516, 60] on button "Back to Dashboard" at bounding box center [581, 61] width 218 height 36
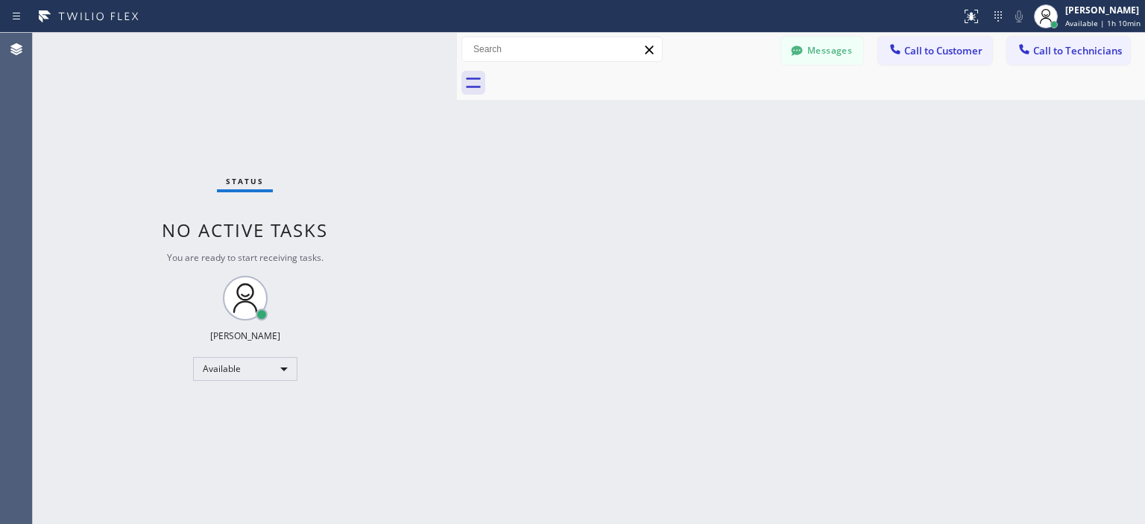
click at [80, 154] on div "Status No active tasks You are ready to start receiving tasks. [PERSON_NAME] Av…" at bounding box center [245, 278] width 424 height 491
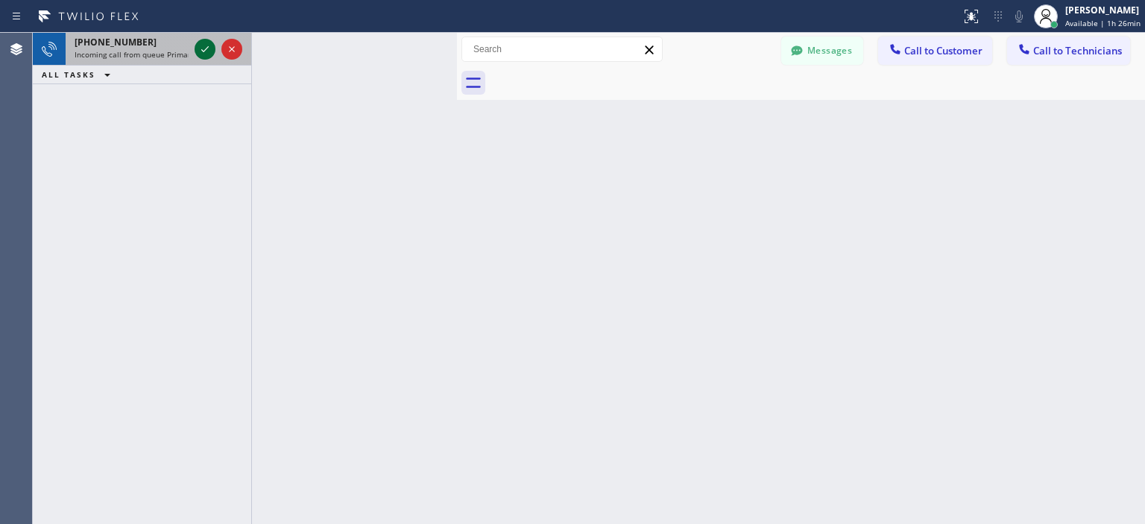
click at [199, 54] on icon at bounding box center [205, 49] width 18 height 18
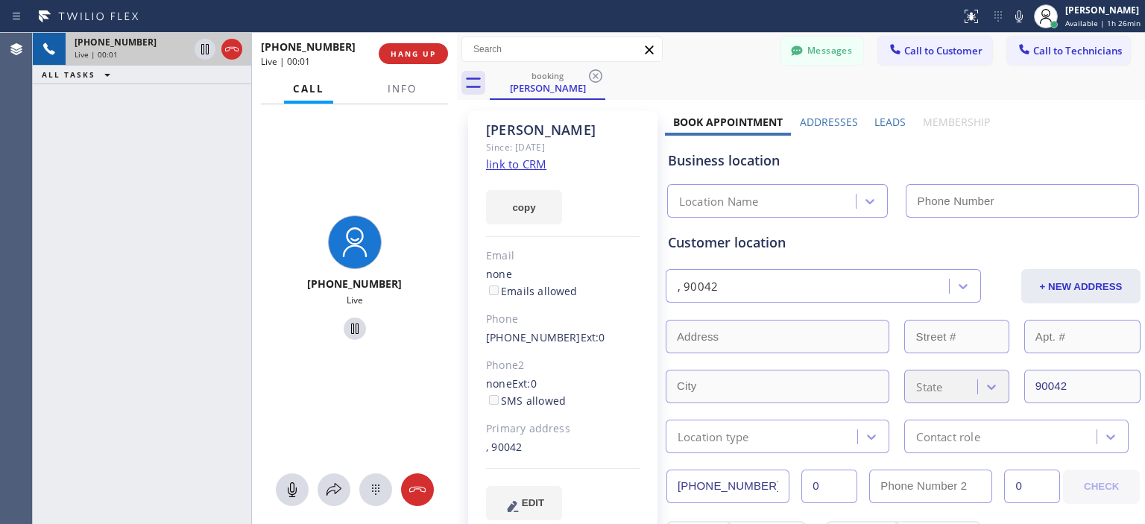
type input "[PHONE_NUMBER]"
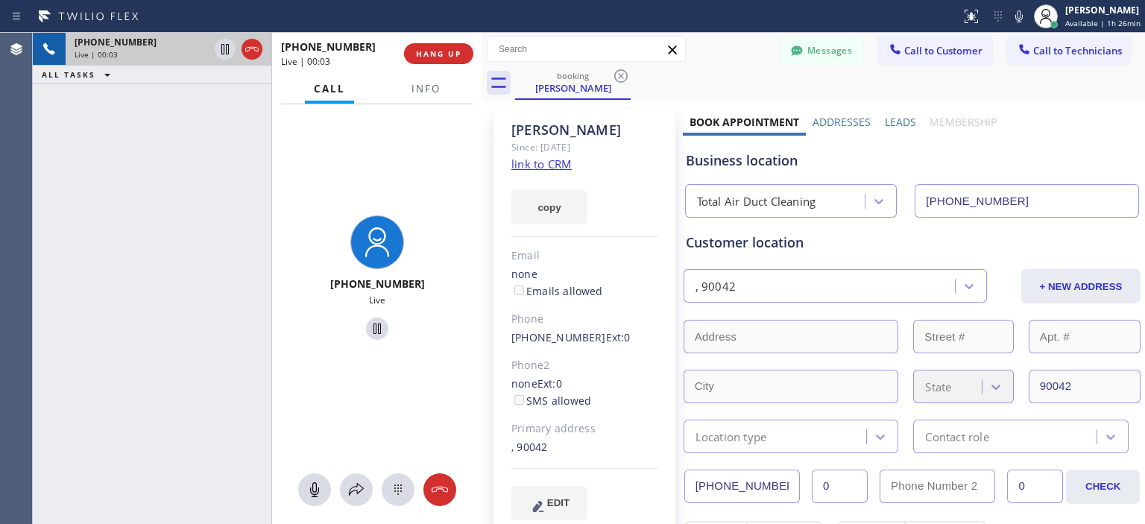
drag, startPoint x: 458, startPoint y: 59, endPoint x: 483, endPoint y: 59, distance: 25.4
click at [482, 59] on div at bounding box center [482, 278] width 0 height 491
click at [551, 162] on link "link to CRM" at bounding box center [541, 164] width 60 height 15
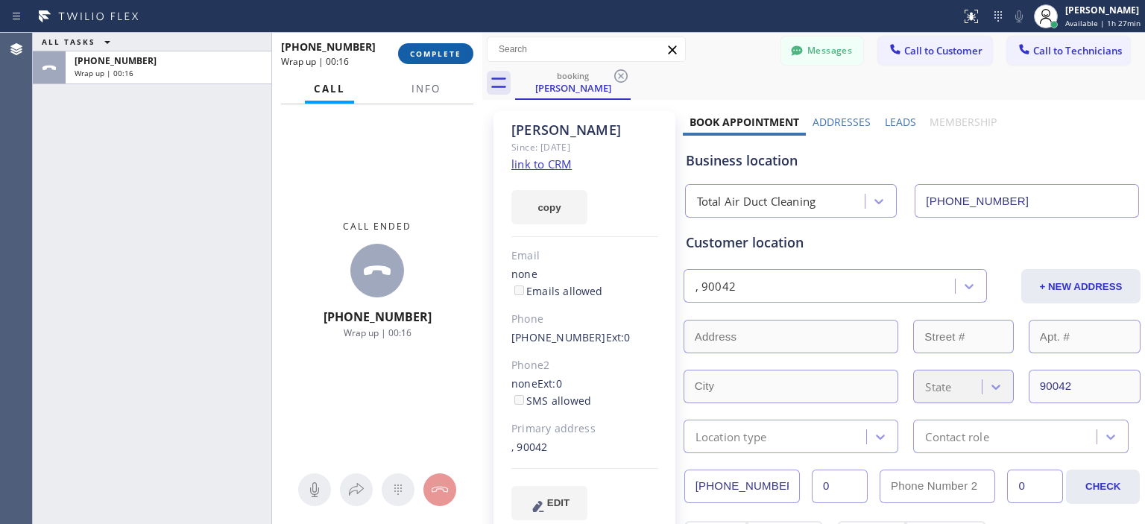
click at [456, 49] on span "COMPLETE" at bounding box center [435, 53] width 51 height 10
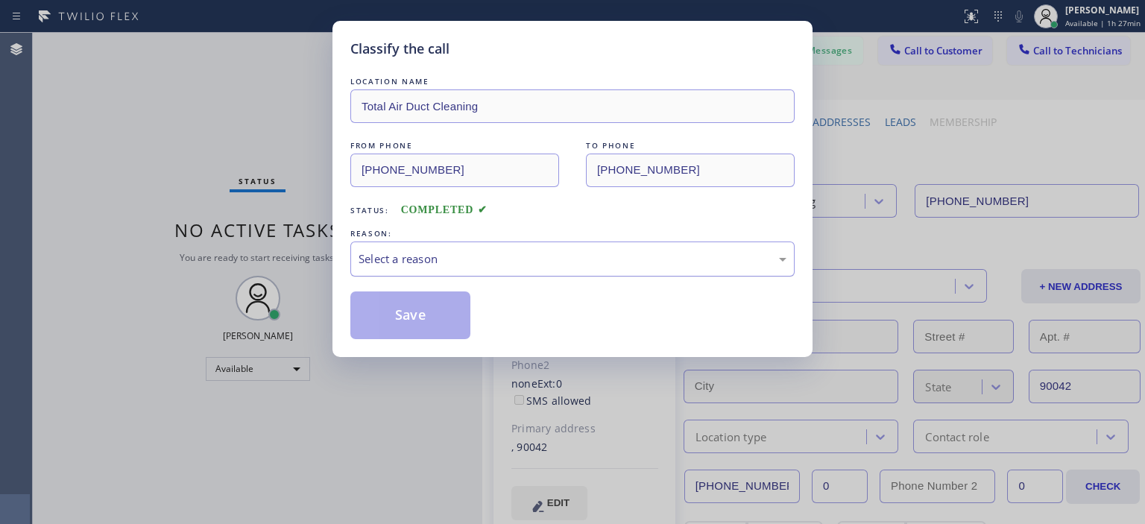
click at [502, 262] on div "Select a reason" at bounding box center [573, 259] width 428 height 17
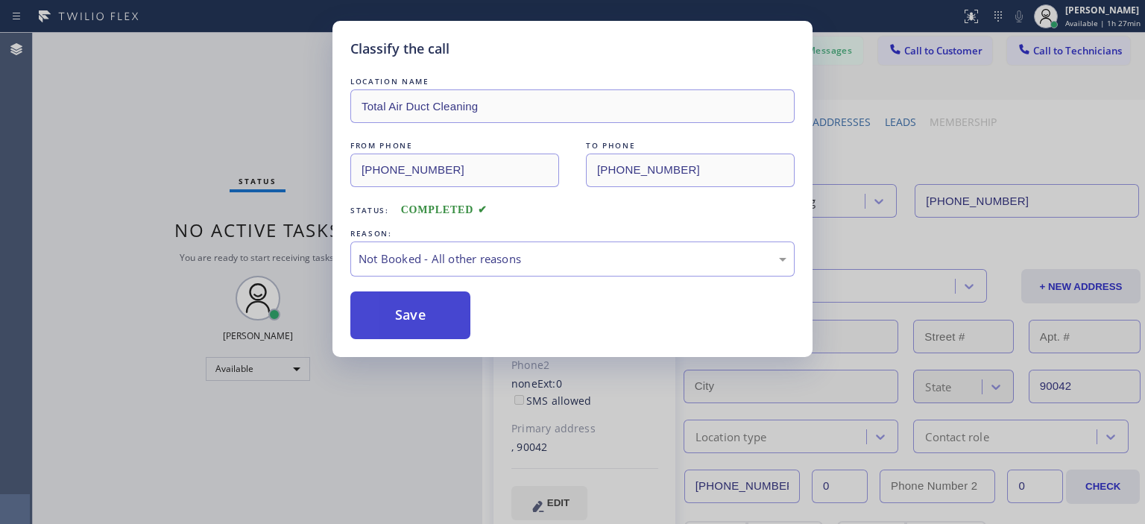
click at [405, 300] on button "Save" at bounding box center [410, 316] width 120 height 48
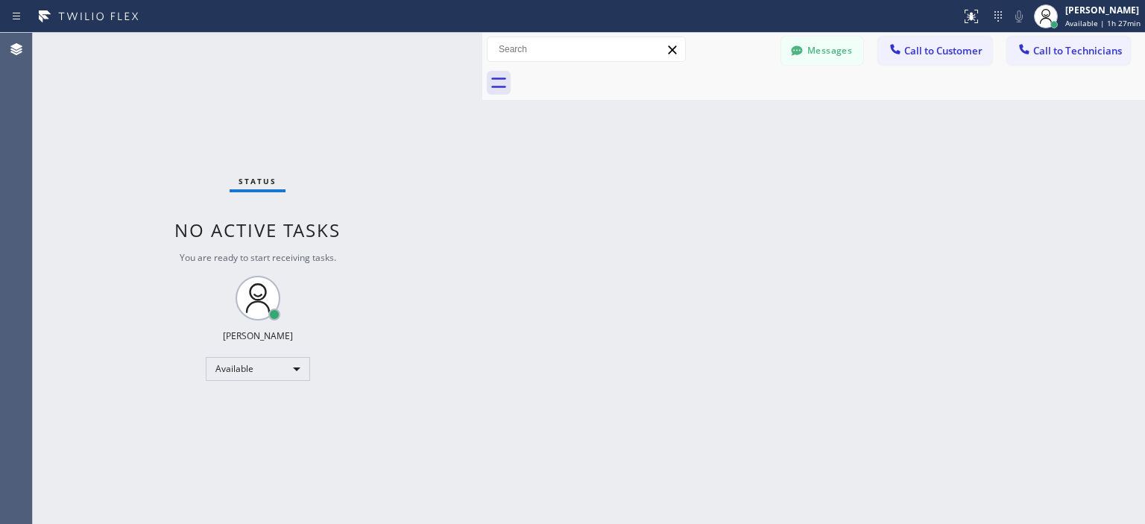
drag, startPoint x: 1093, startPoint y: 269, endPoint x: 1084, endPoint y: 251, distance: 20.7
click at [1093, 269] on div "Back to Dashboard Change Sender ID Customers Technicians [PHONE_NUMBER] SEARCH …" at bounding box center [813, 278] width 663 height 491
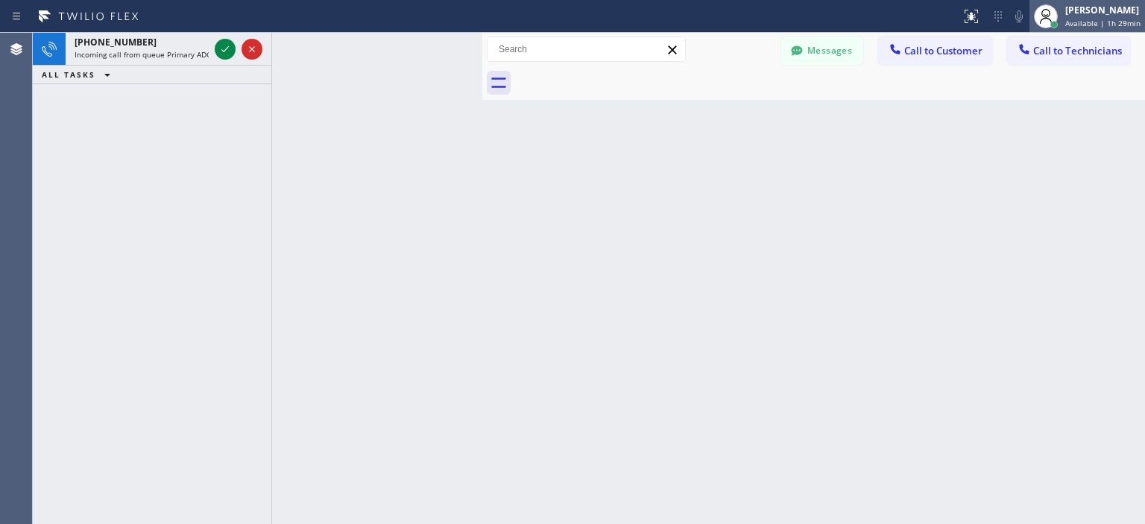
click at [1100, 16] on div "[PERSON_NAME]" at bounding box center [1102, 10] width 75 height 13
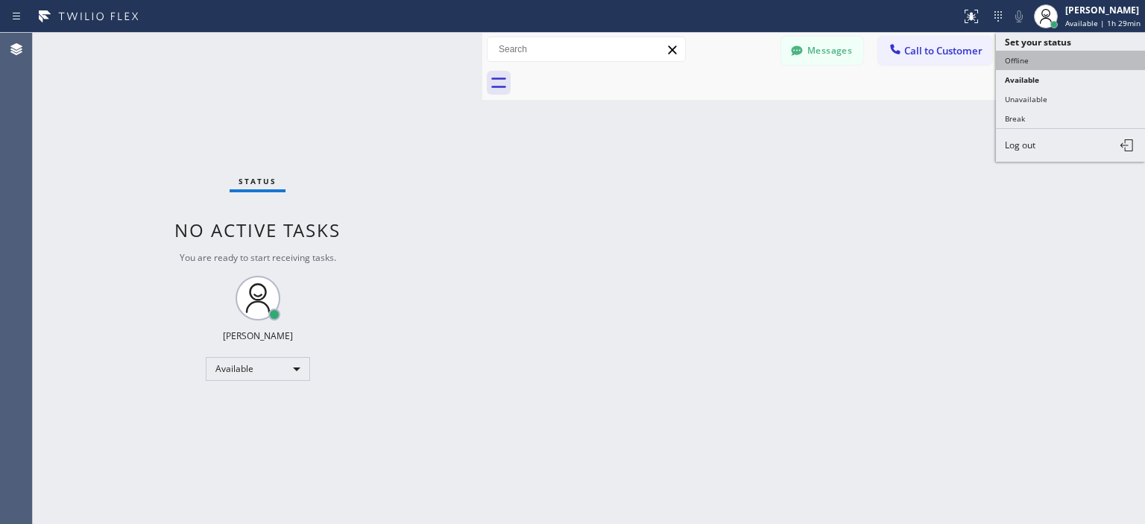
click at [1046, 59] on button "Offline" at bounding box center [1070, 60] width 149 height 19
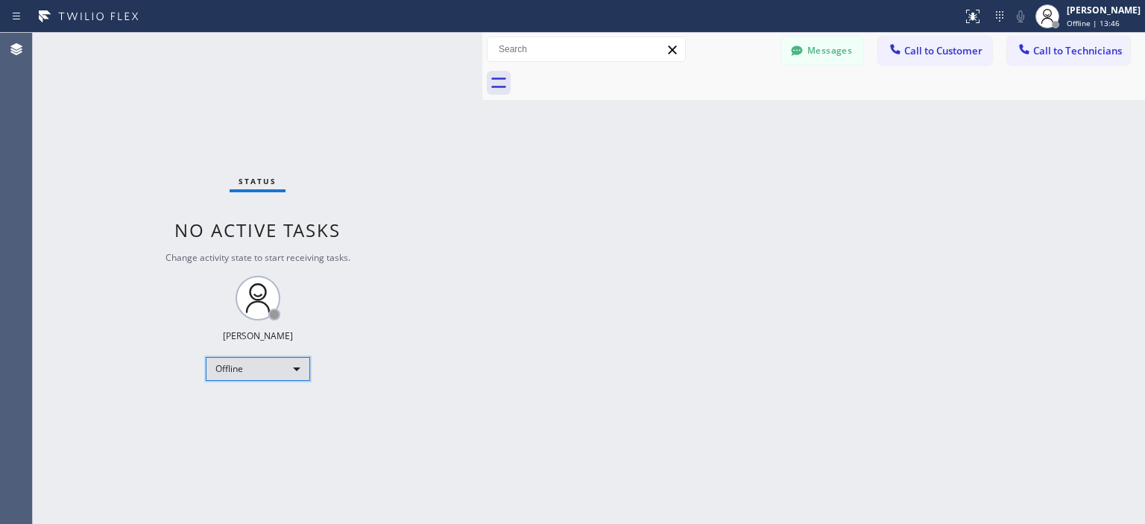
click at [257, 373] on div "Offline" at bounding box center [258, 369] width 104 height 24
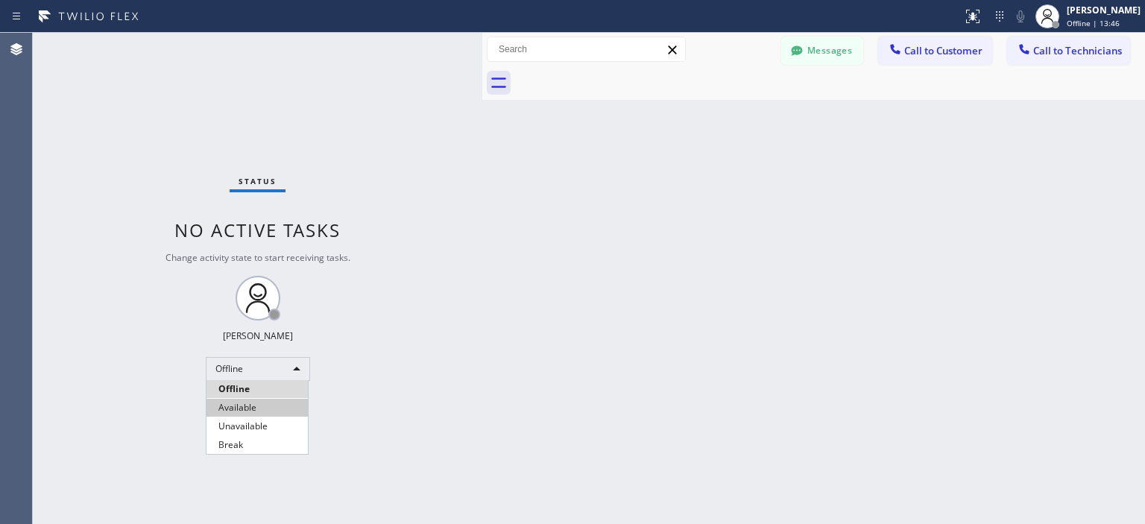
click at [259, 410] on li "Available" at bounding box center [257, 408] width 101 height 18
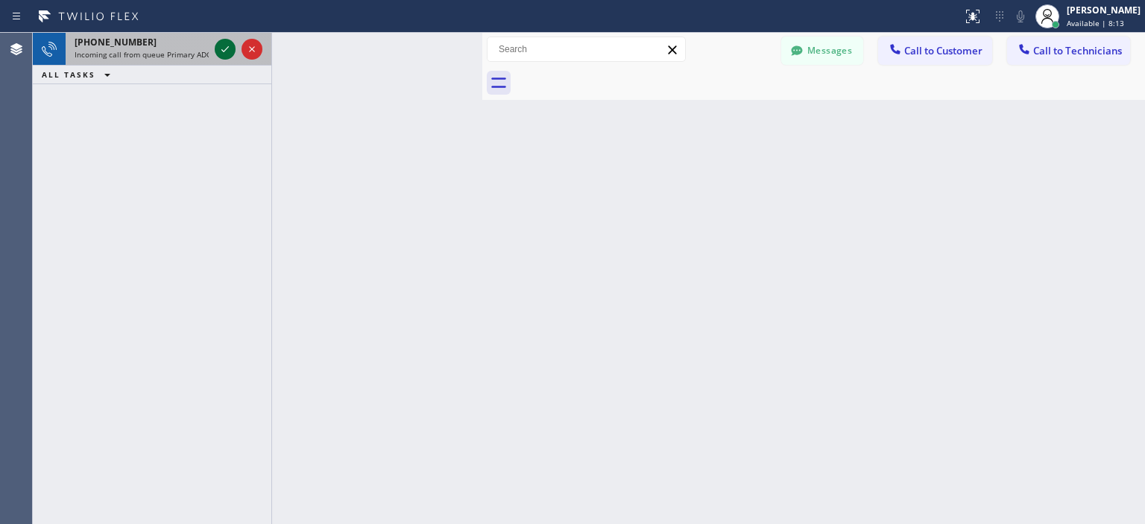
click at [231, 46] on icon at bounding box center [225, 49] width 18 height 18
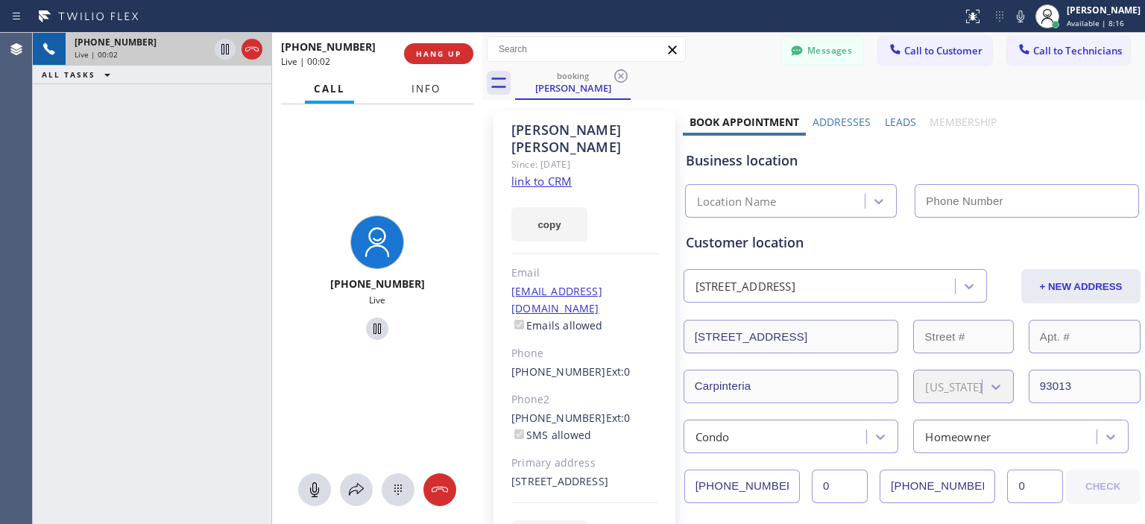
type input "[PHONE_NUMBER]"
click at [544, 174] on link "link to CRM" at bounding box center [541, 181] width 60 height 15
click at [428, 92] on span "Info" at bounding box center [426, 88] width 29 height 13
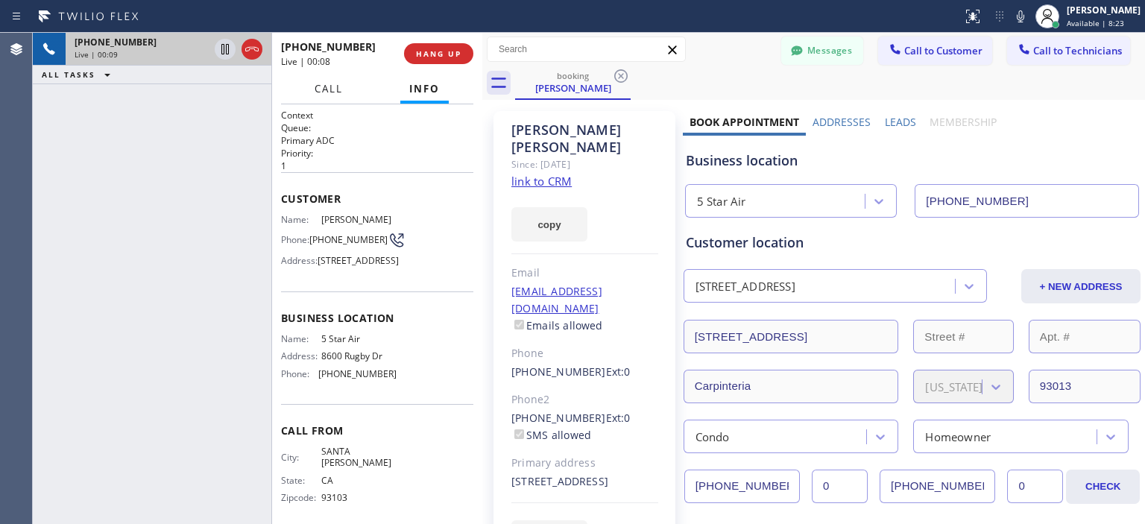
click at [323, 84] on span "Call" at bounding box center [329, 88] width 28 height 13
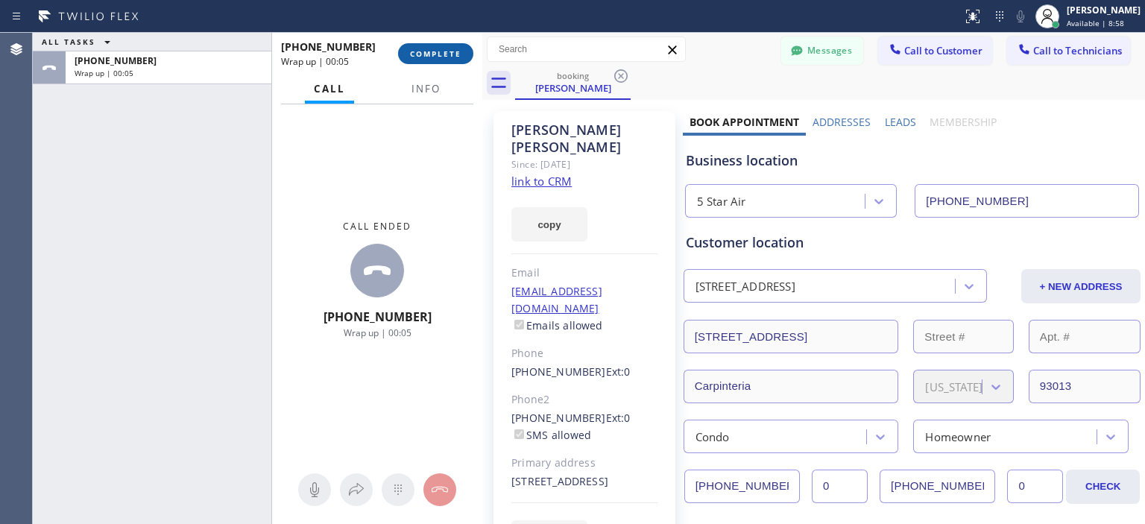
click at [458, 53] on span "COMPLETE" at bounding box center [435, 53] width 51 height 10
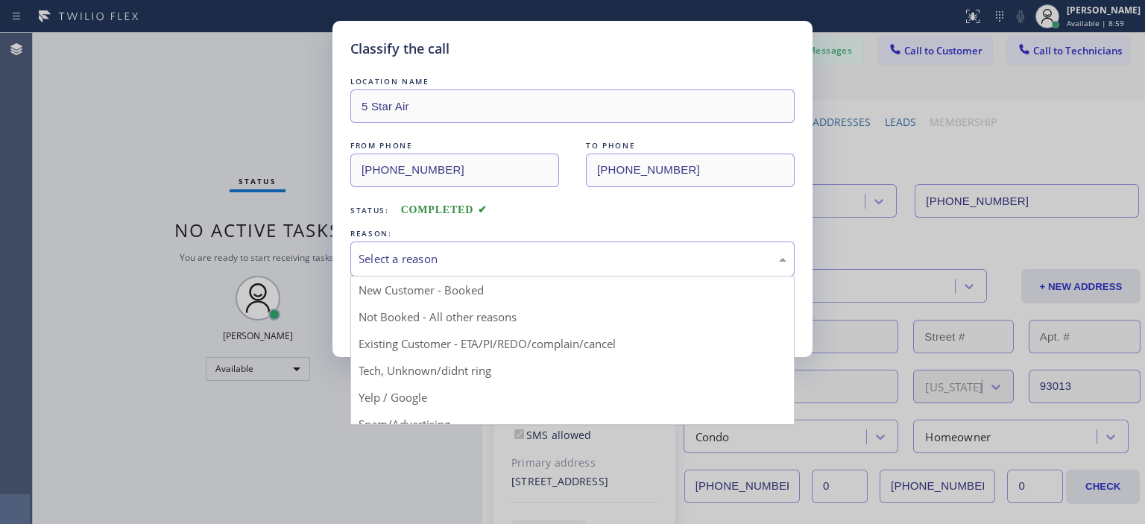
click at [477, 258] on div "Select a reason" at bounding box center [573, 259] width 428 height 17
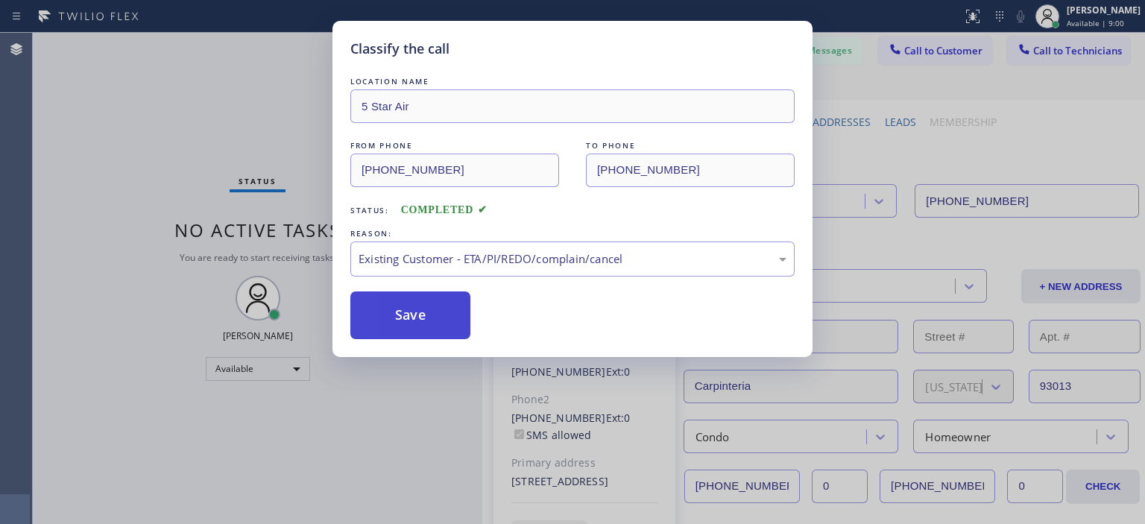
click at [411, 318] on button "Save" at bounding box center [410, 316] width 120 height 48
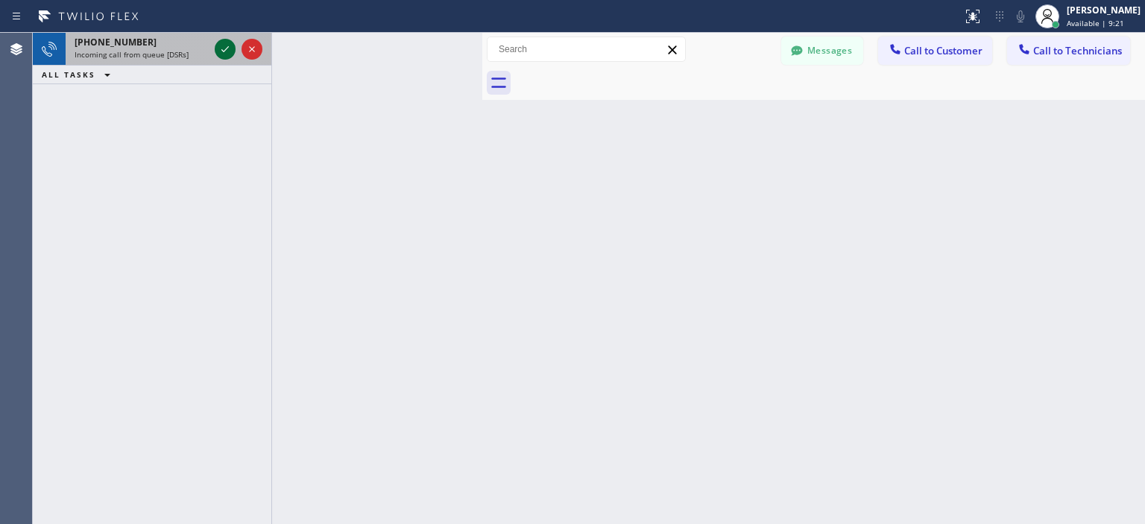
click at [221, 48] on icon at bounding box center [225, 49] width 18 height 18
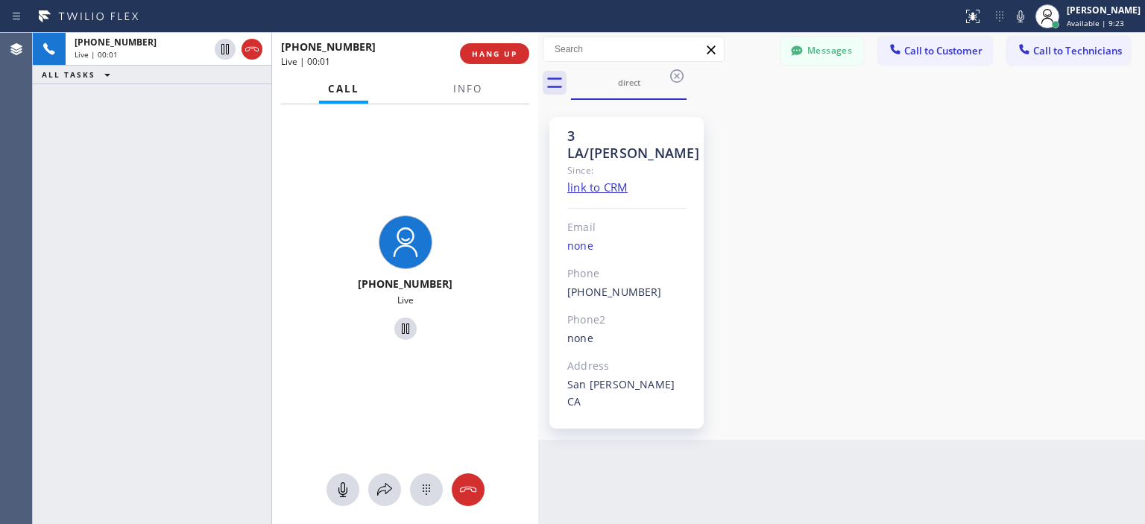
drag, startPoint x: 481, startPoint y: 62, endPoint x: 537, endPoint y: 77, distance: 57.9
click at [538, 77] on div at bounding box center [538, 278] width 0 height 491
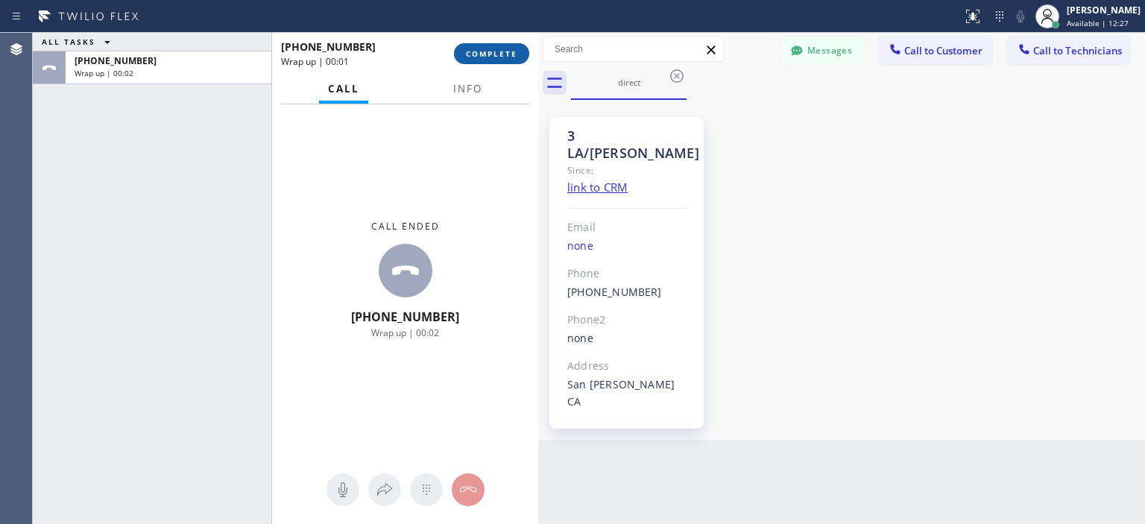
click at [506, 53] on span "COMPLETE" at bounding box center [491, 53] width 51 height 10
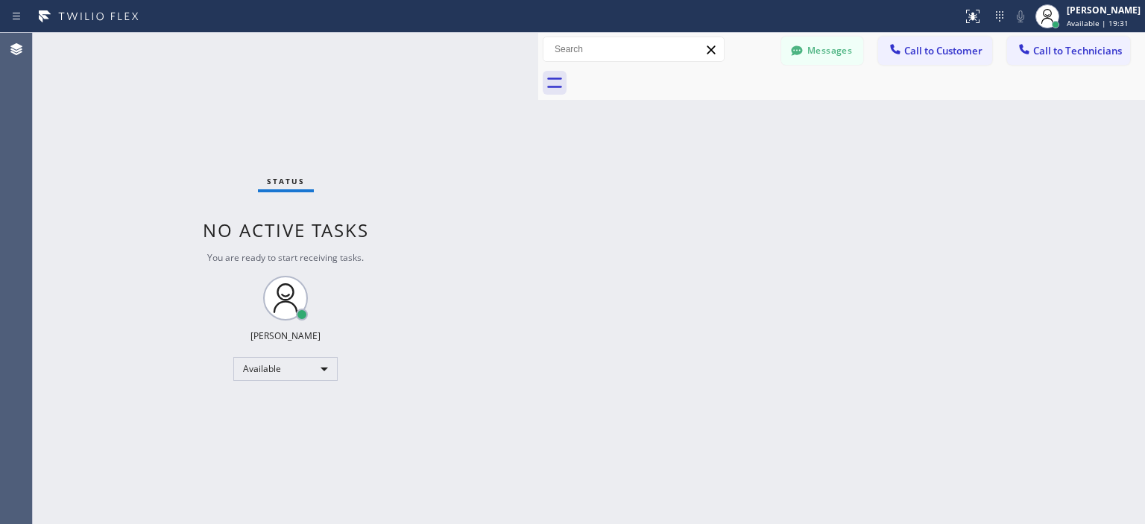
click at [1086, 226] on div "Back to Dashboard Change Sender ID Customers Technicians [PHONE_NUMBER] SEARCH …" at bounding box center [841, 278] width 607 height 491
click at [820, 52] on button "Messages" at bounding box center [822, 51] width 82 height 28
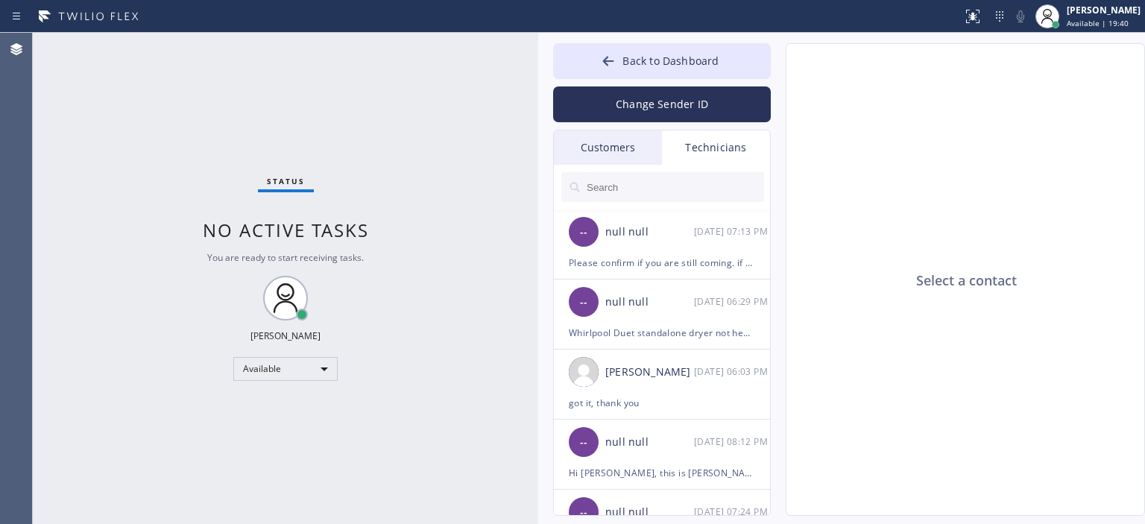
click at [641, 148] on div "Customers" at bounding box center [608, 147] width 108 height 34
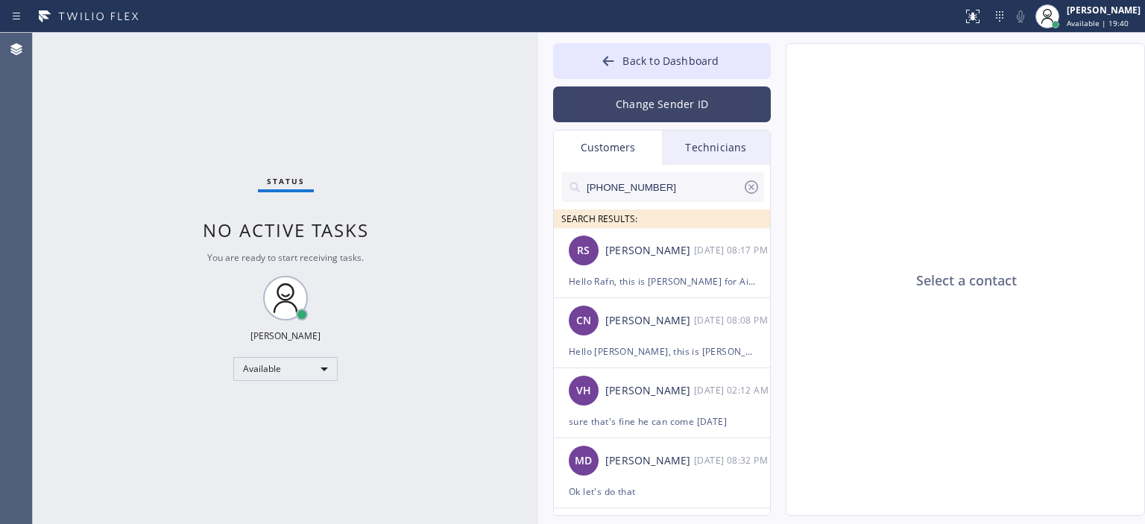
click at [660, 112] on button "Change Sender ID" at bounding box center [662, 104] width 218 height 36
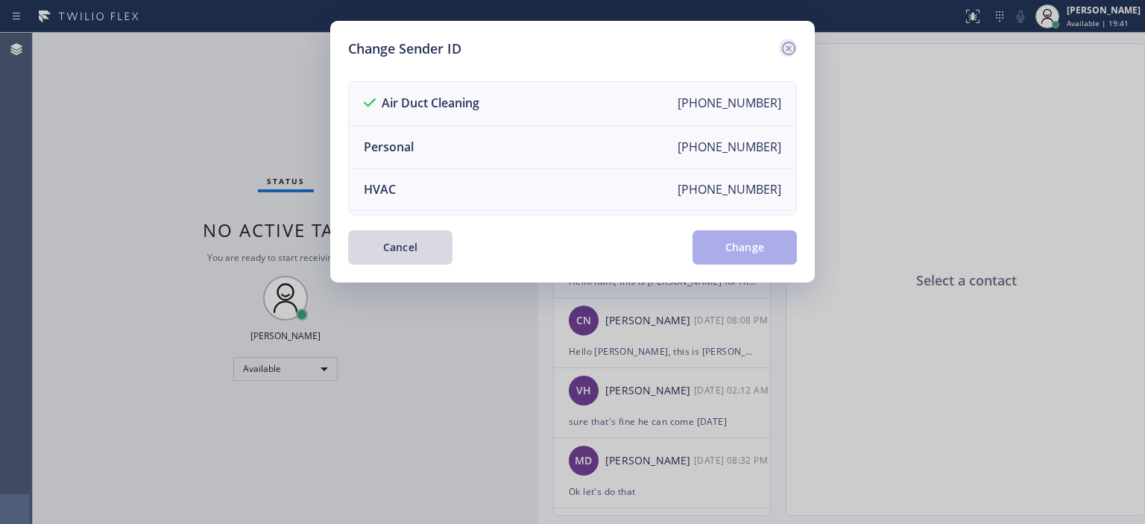
click at [795, 48] on icon at bounding box center [788, 48] width 13 height 13
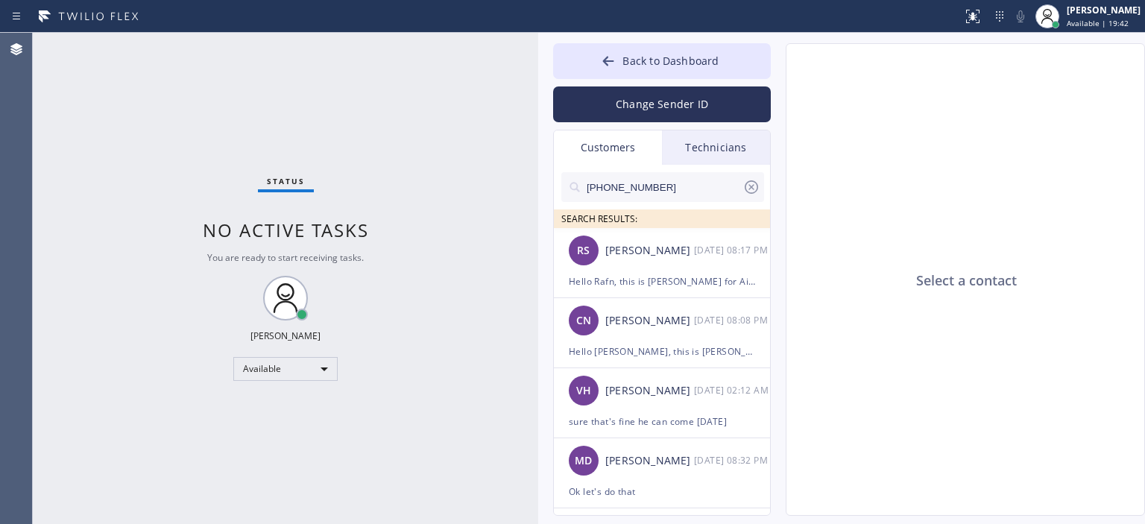
drag, startPoint x: 653, startPoint y: 274, endPoint x: 585, endPoint y: 225, distance: 84.0
click at [653, 274] on div "Hello Rafn, this is [PERSON_NAME] for Air Duct cleaning. Our technician said th…" at bounding box center [662, 281] width 186 height 17
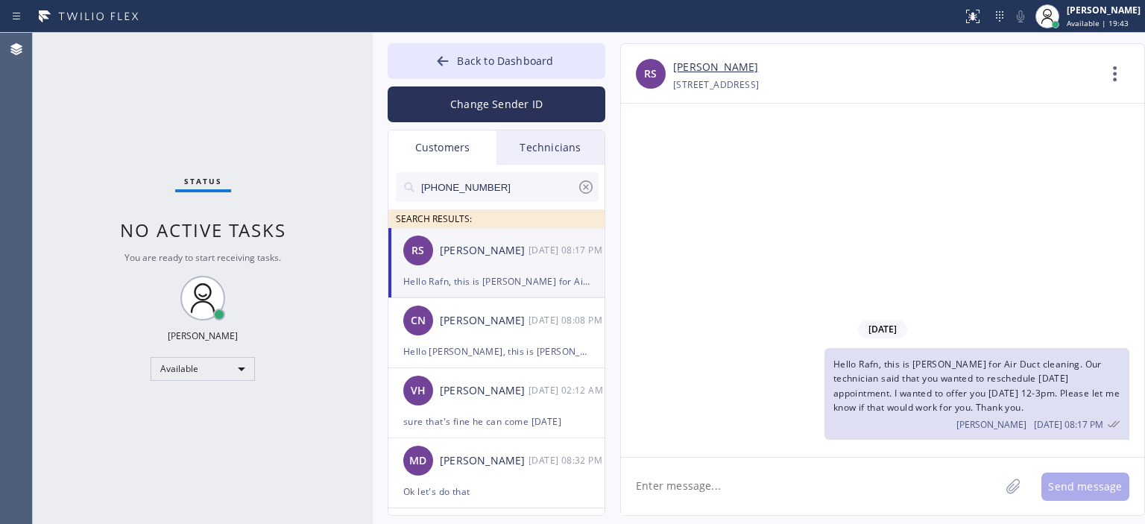
drag, startPoint x: 535, startPoint y: 186, endPoint x: 370, endPoint y: 187, distance: 165.5
click at [373, 187] on div at bounding box center [373, 278] width 0 height 491
click at [712, 68] on link "[PERSON_NAME]" at bounding box center [715, 67] width 85 height 17
click at [514, 330] on div "CN [PERSON_NAME] [DATE] 08:08 PM" at bounding box center [497, 320] width 218 height 45
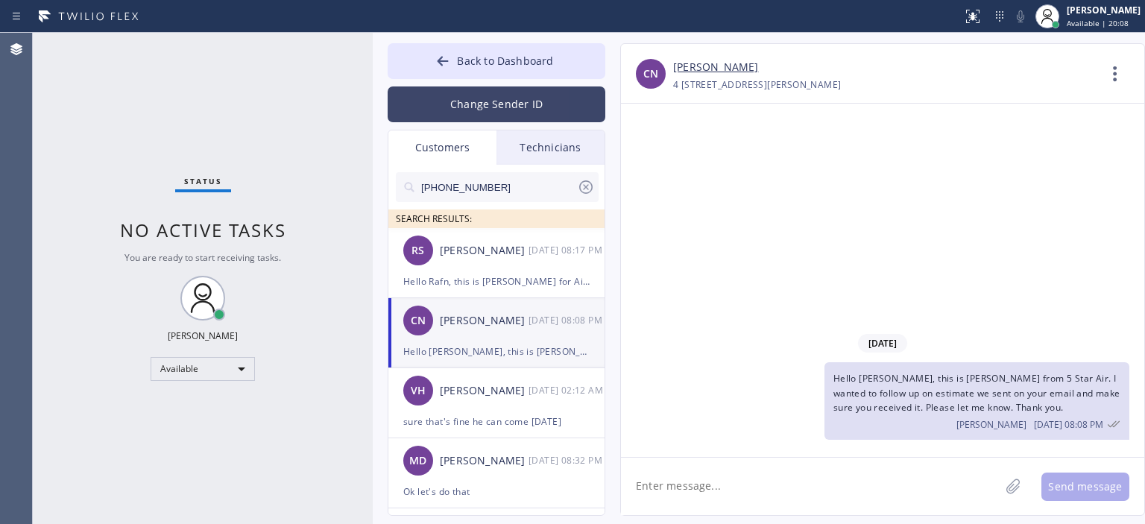
click at [465, 103] on button "Change Sender ID" at bounding box center [497, 104] width 218 height 36
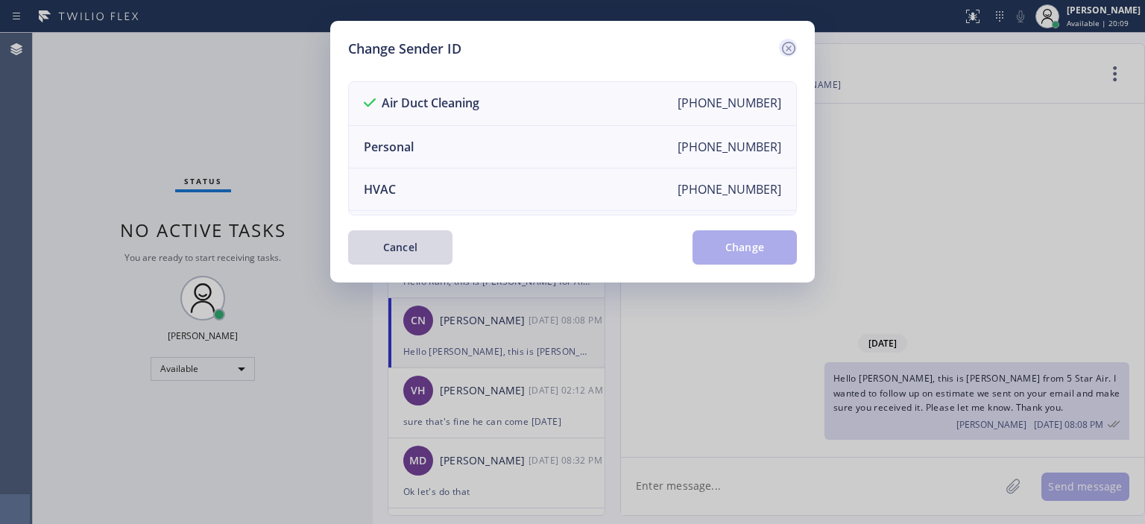
click at [784, 45] on icon at bounding box center [789, 49] width 18 height 18
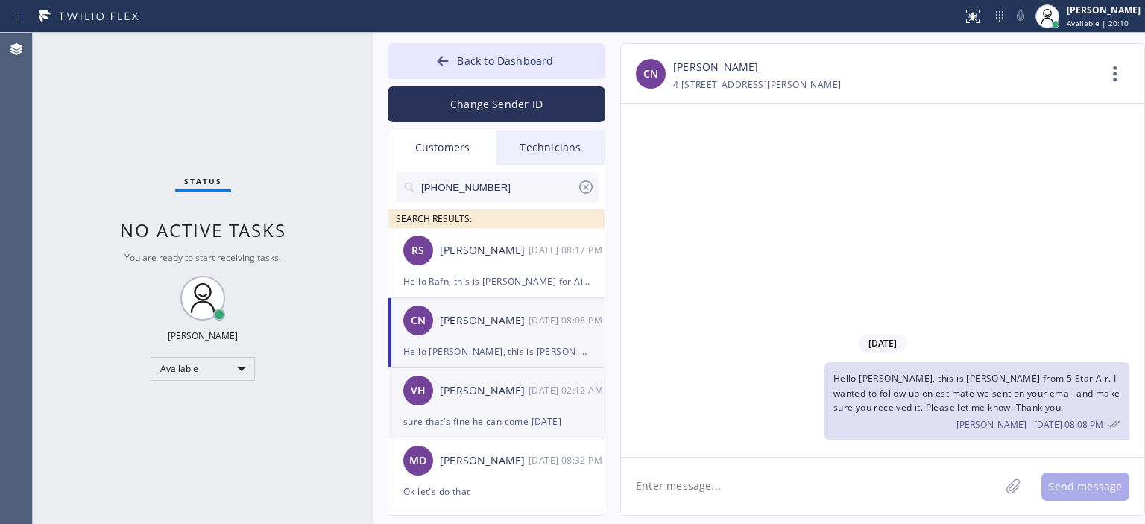
click at [484, 400] on div "VH [PERSON_NAME] [DATE] 02:12 AM" at bounding box center [497, 390] width 218 height 45
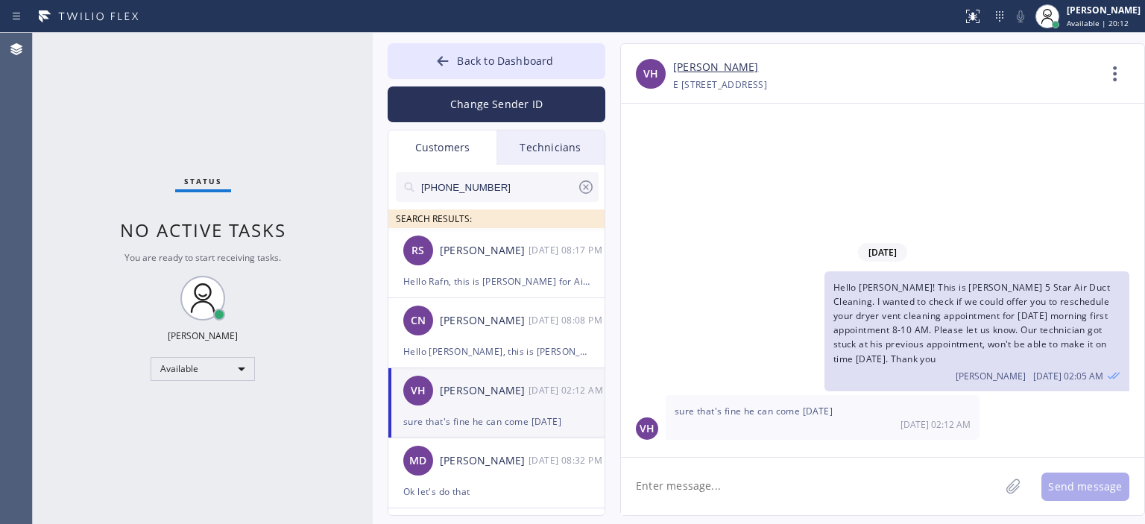
click at [587, 183] on icon at bounding box center [586, 187] width 18 height 18
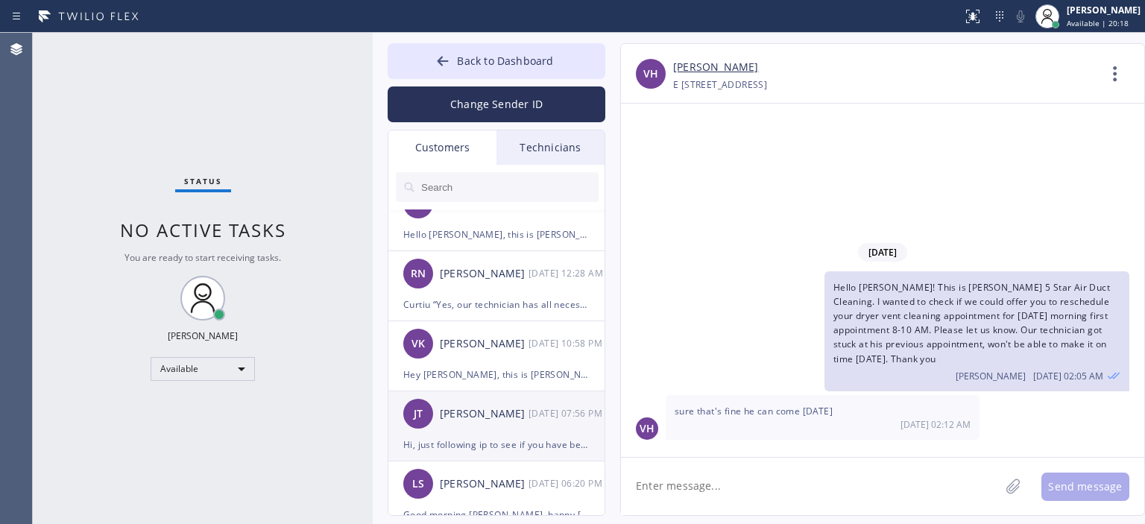
scroll to position [447, 0]
click at [508, 420] on div "[PERSON_NAME]" at bounding box center [484, 415] width 89 height 17
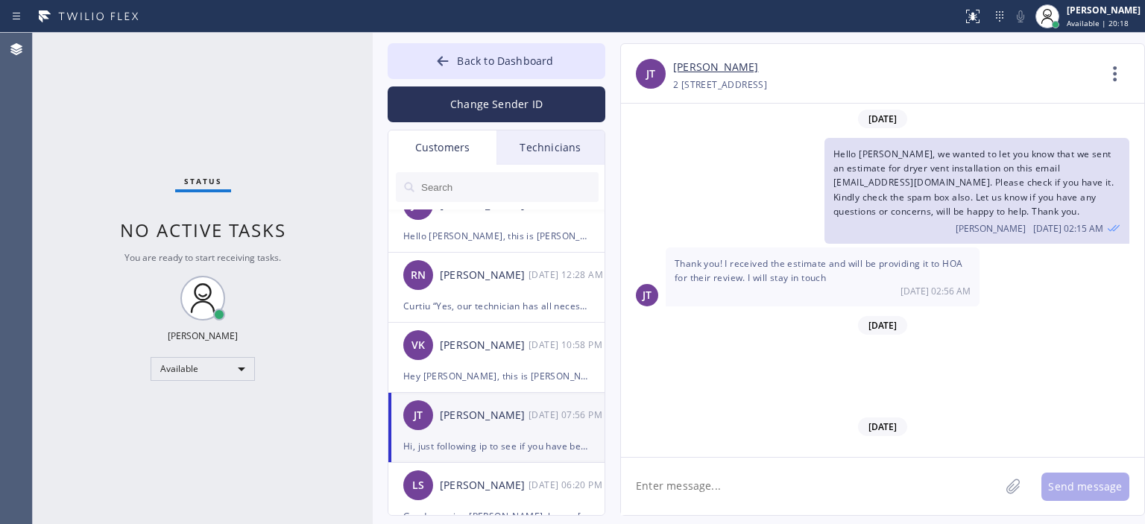
scroll to position [643, 0]
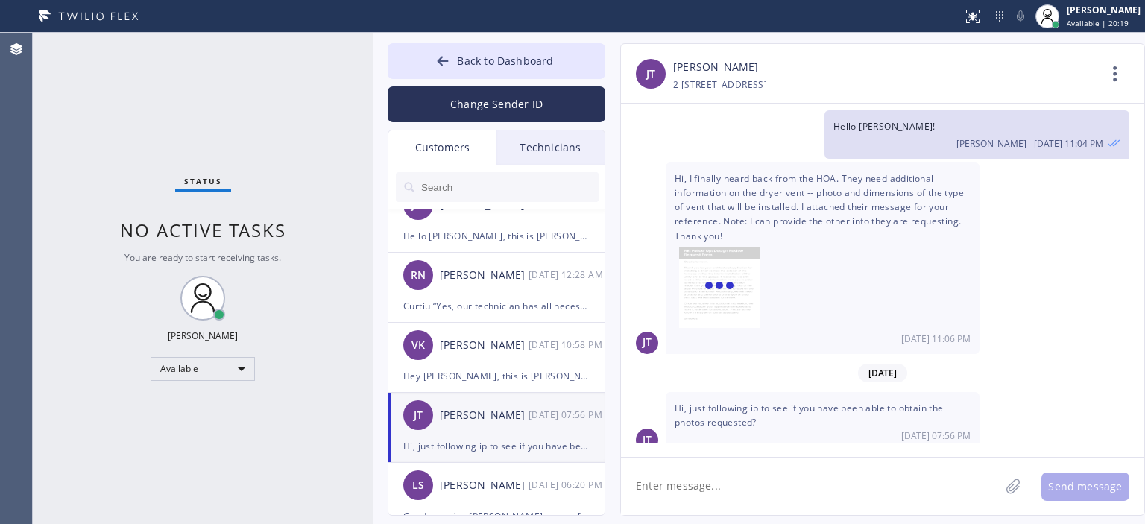
click at [869, 486] on textarea at bounding box center [810, 486] width 379 height 57
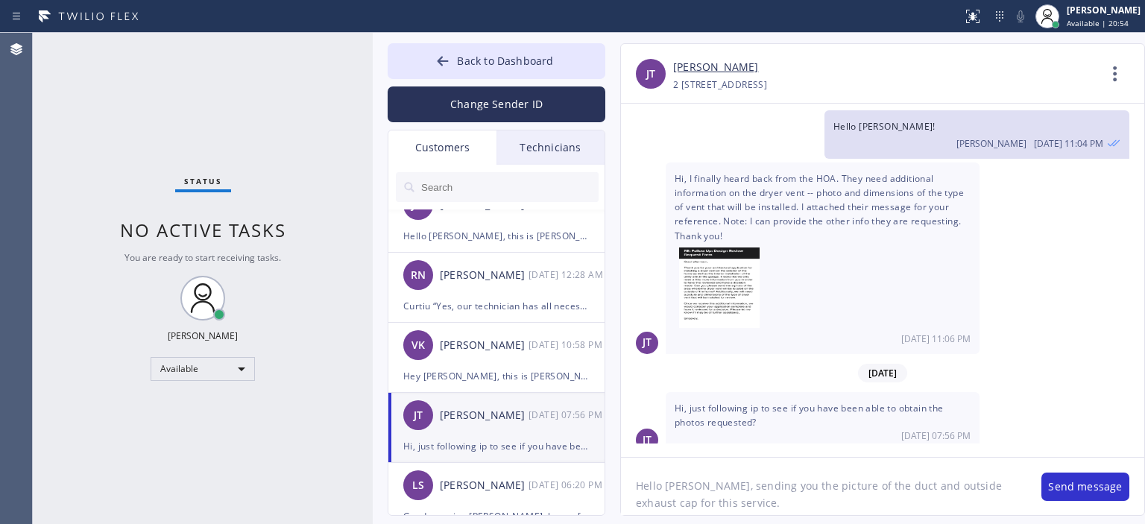
click at [667, 491] on textarea "Hello [PERSON_NAME], sending you the picture of the duct and outside exhaust ca…" at bounding box center [824, 486] width 406 height 57
type textarea "Hello [PERSON_NAME], sending you the picture of the duct and outside exhaust ca…"
click at [861, 508] on textarea "Hello [PERSON_NAME], sending you the picture of the duct and outside exhaust ca…" at bounding box center [824, 486] width 406 height 57
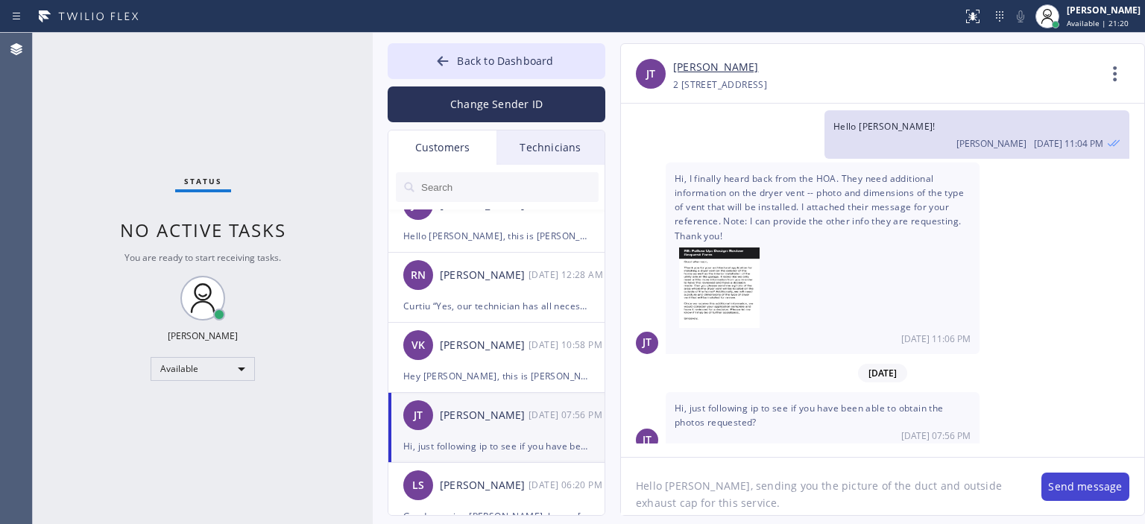
click at [1079, 481] on button "Send message" at bounding box center [1086, 487] width 88 height 28
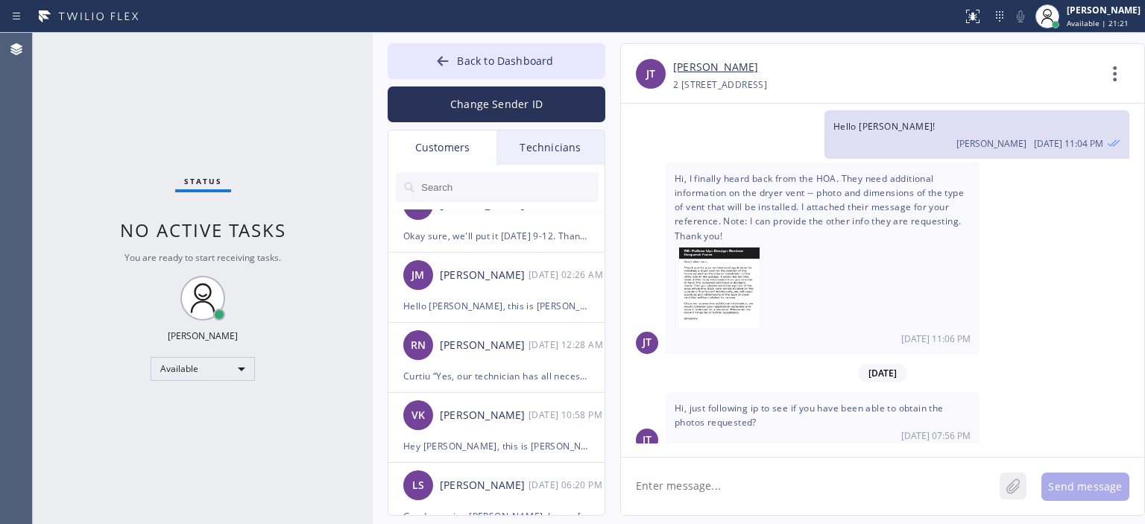
scroll to position [743, 0]
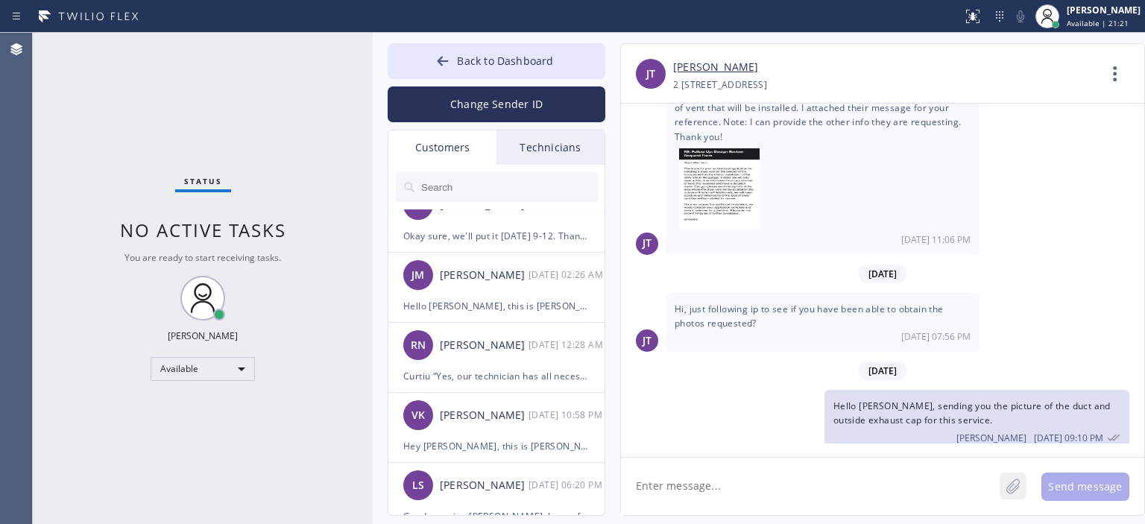
click at [1016, 485] on icon at bounding box center [1013, 486] width 13 height 15
click at [1080, 482] on button "Send message" at bounding box center [1086, 487] width 88 height 28
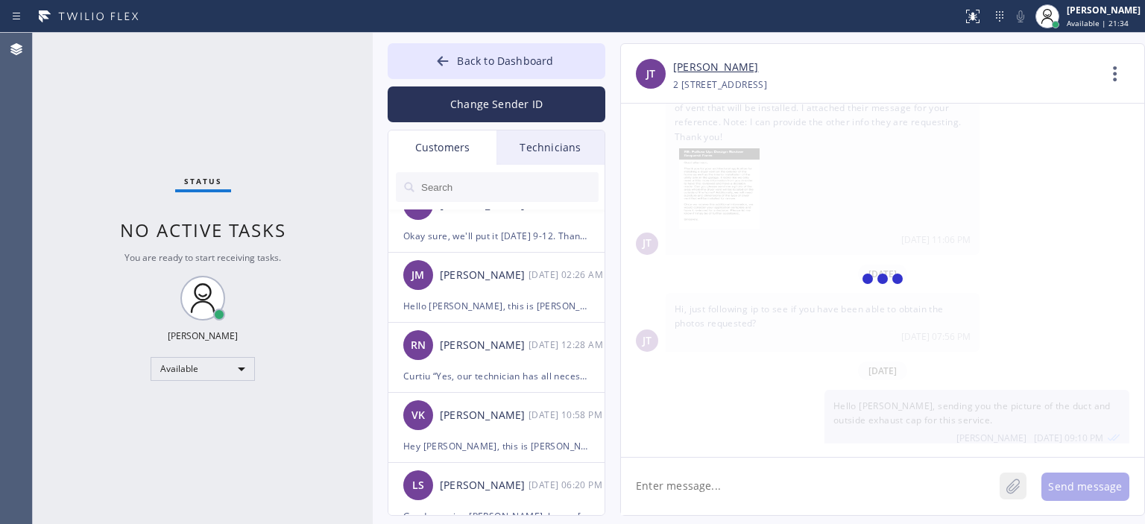
click at [1021, 485] on div at bounding box center [1013, 486] width 18 height 18
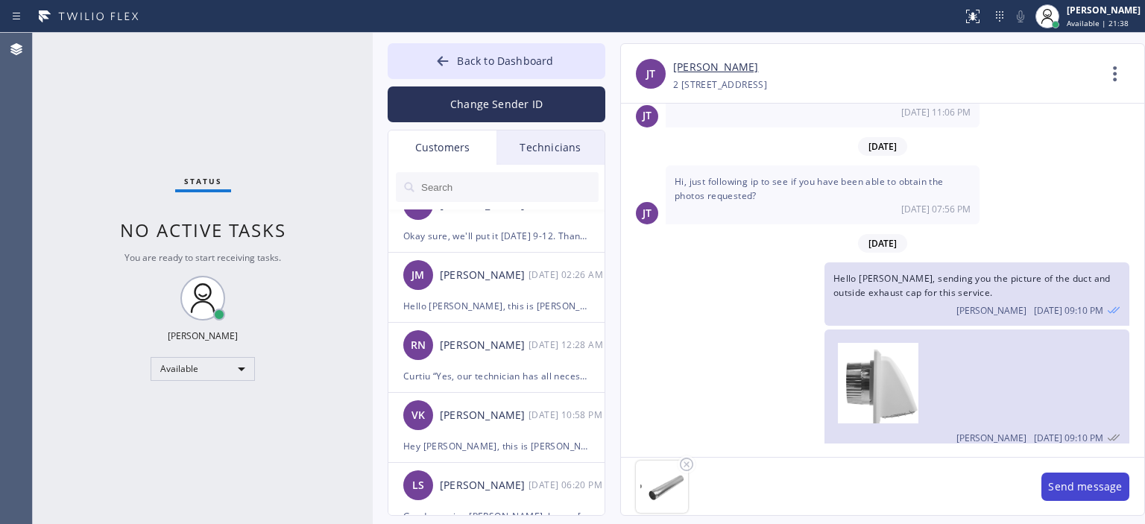
click at [1089, 495] on button "Send message" at bounding box center [1086, 487] width 88 height 28
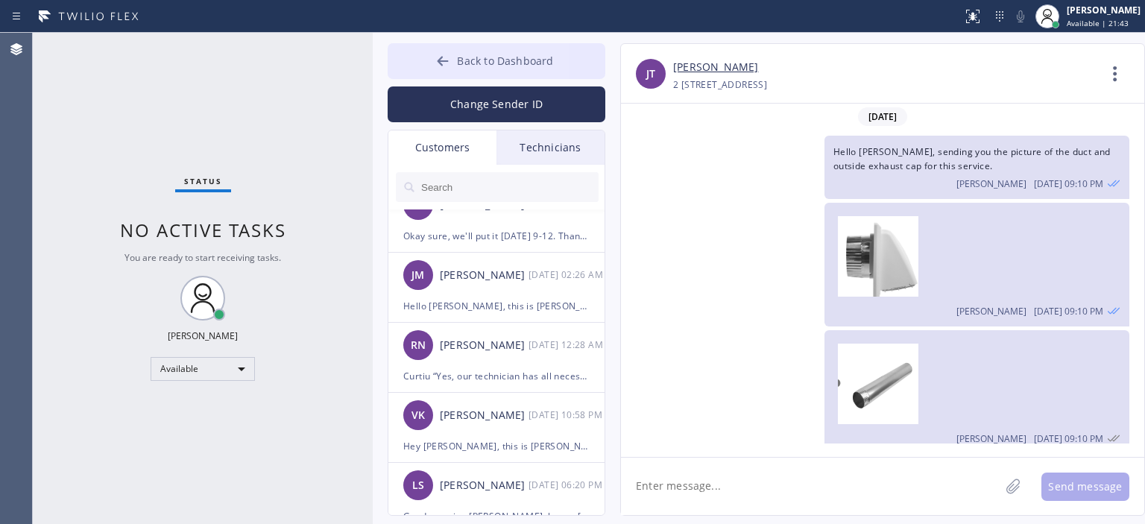
click at [436, 68] on icon at bounding box center [442, 61] width 15 height 15
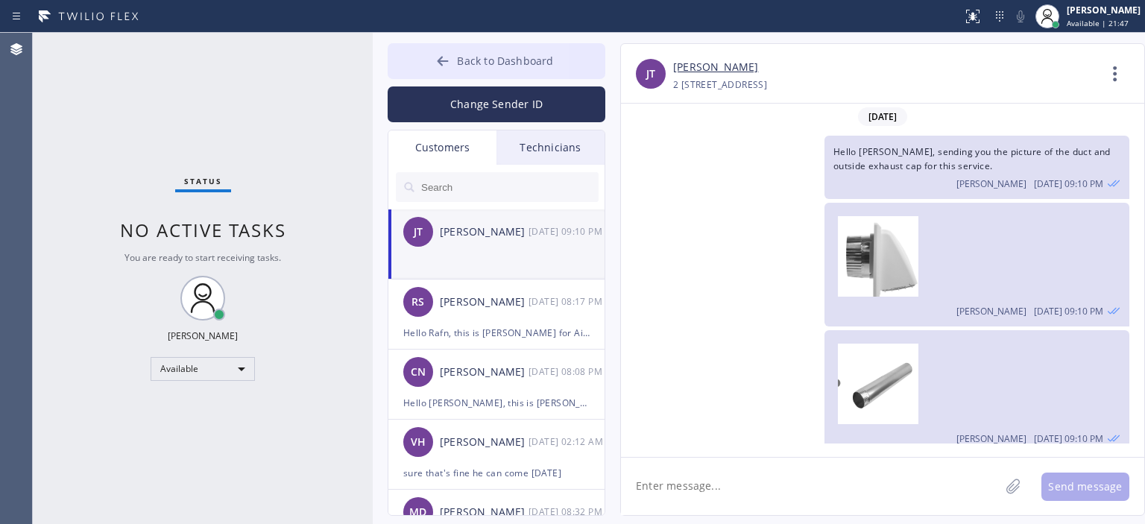
click at [426, 54] on button "Back to Dashboard" at bounding box center [497, 61] width 218 height 36
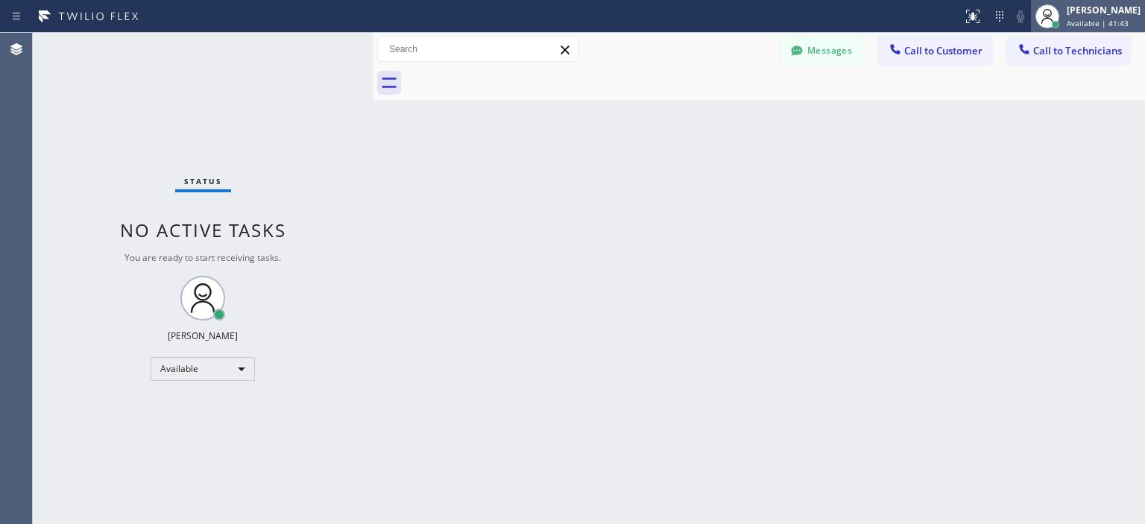
click at [1068, 16] on div "[PERSON_NAME]" at bounding box center [1104, 10] width 74 height 13
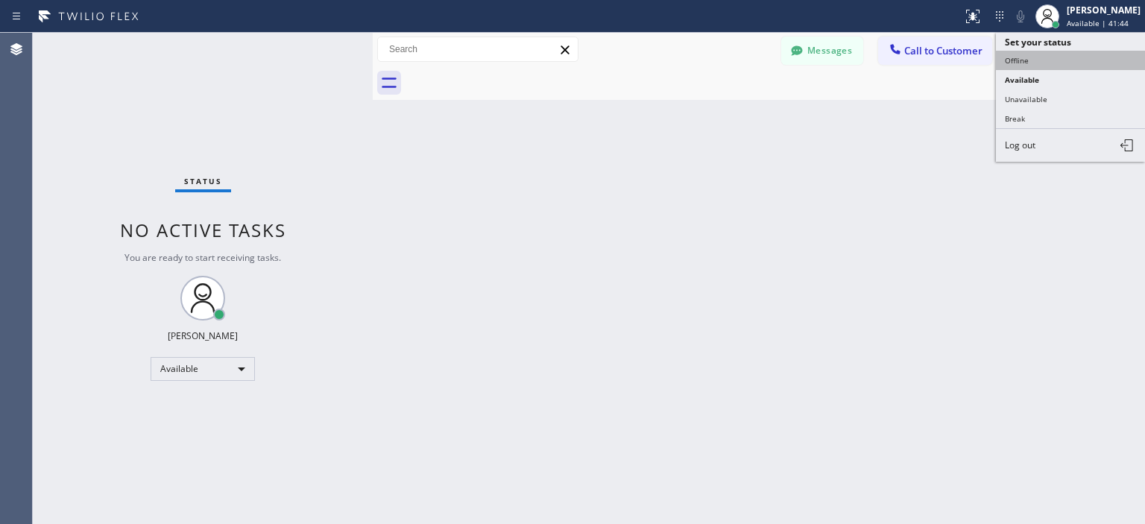
click at [1044, 58] on button "Offline" at bounding box center [1070, 60] width 149 height 19
